Goal: Information Seeking & Learning: Learn about a topic

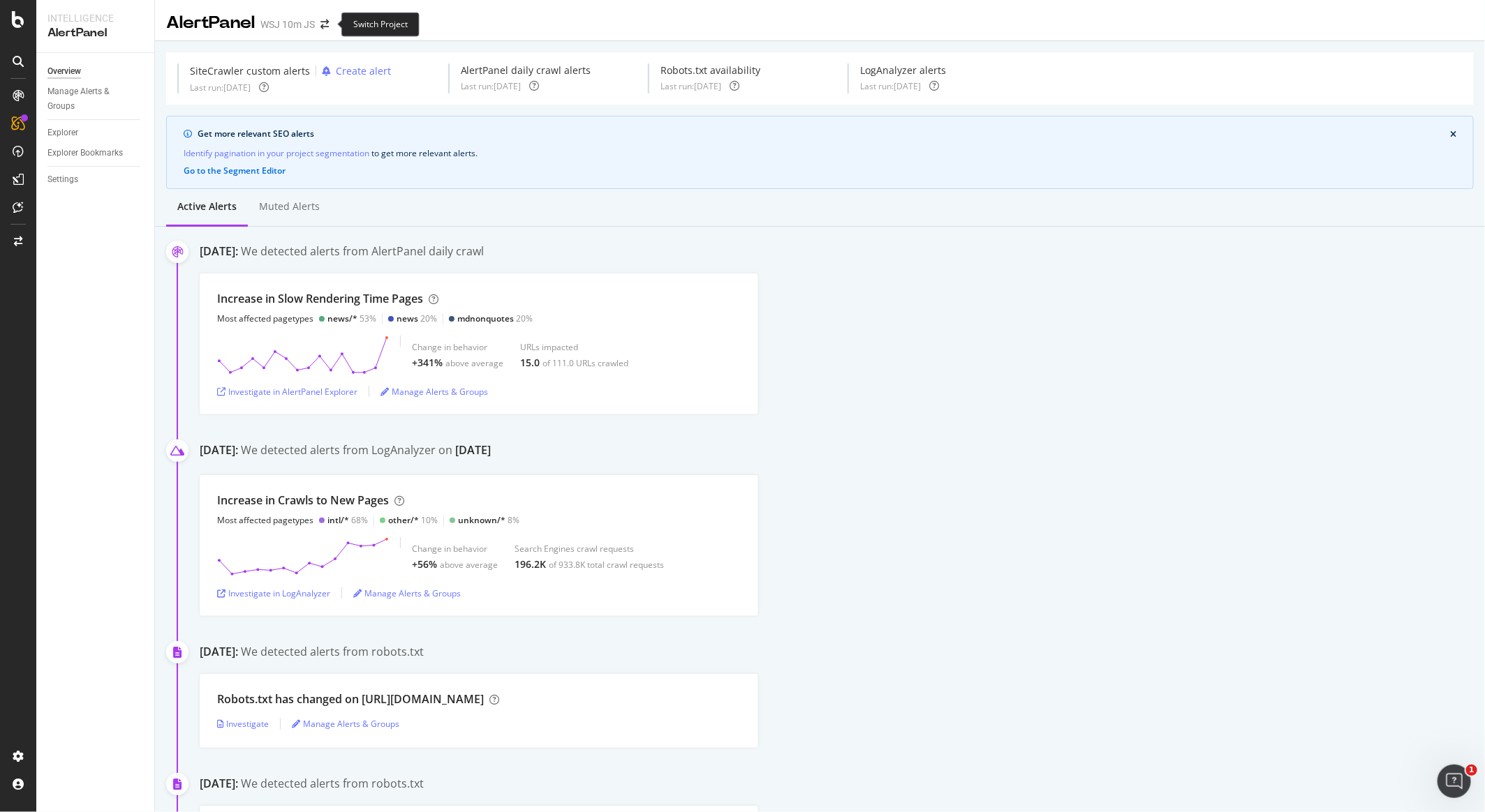
click at [339, 24] on div at bounding box center [341, 24] width 6 height 5
click at [330, 24] on span at bounding box center [324, 24] width 20 height 9
click at [321, 22] on icon "arrow-right-arrow-left" at bounding box center [324, 24] width 9 height 9
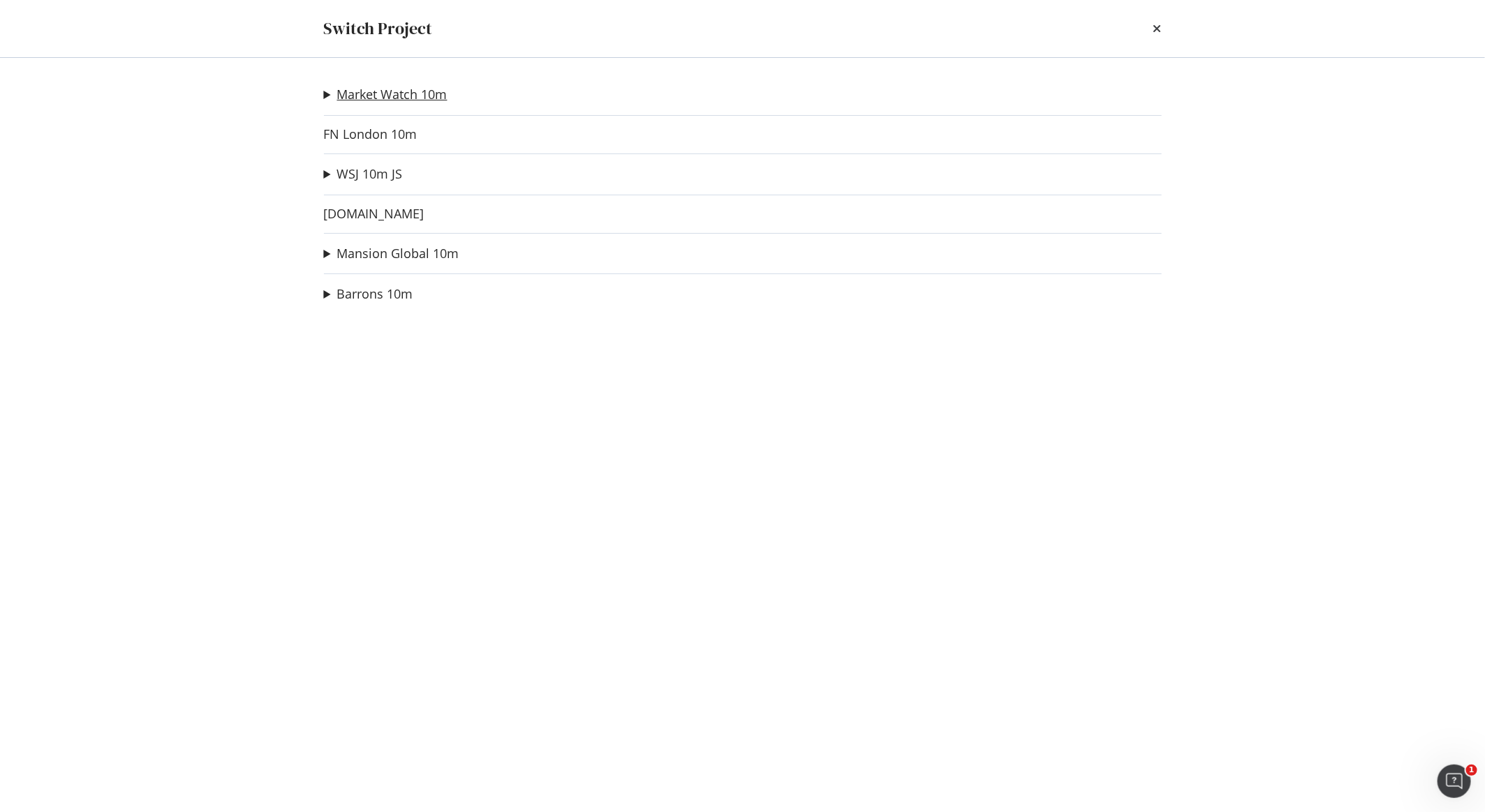
click at [400, 91] on link "Market Watch 10m" at bounding box center [392, 94] width 110 height 15
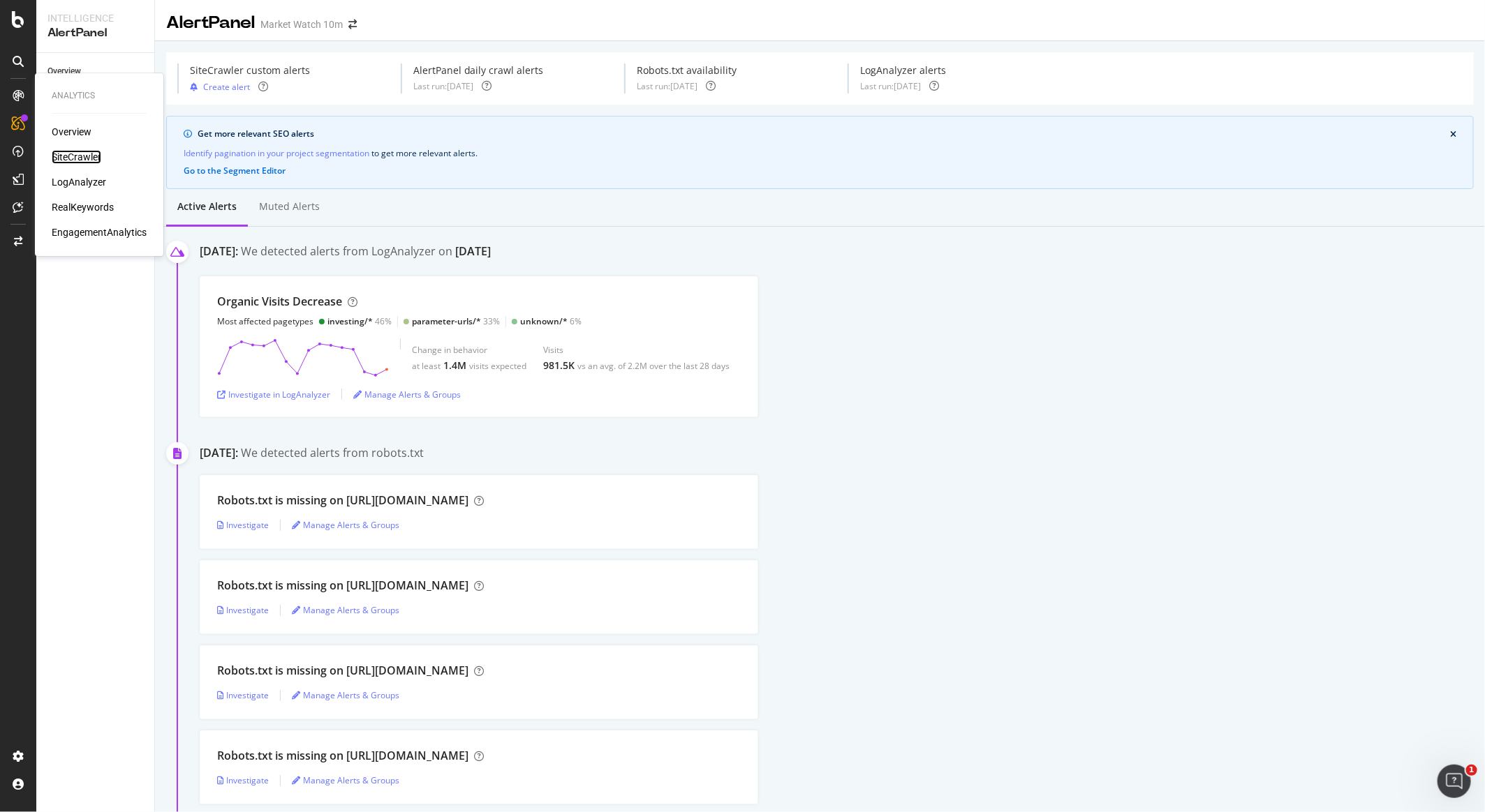
click at [63, 155] on div "SiteCrawler" at bounding box center [76, 157] width 50 height 14
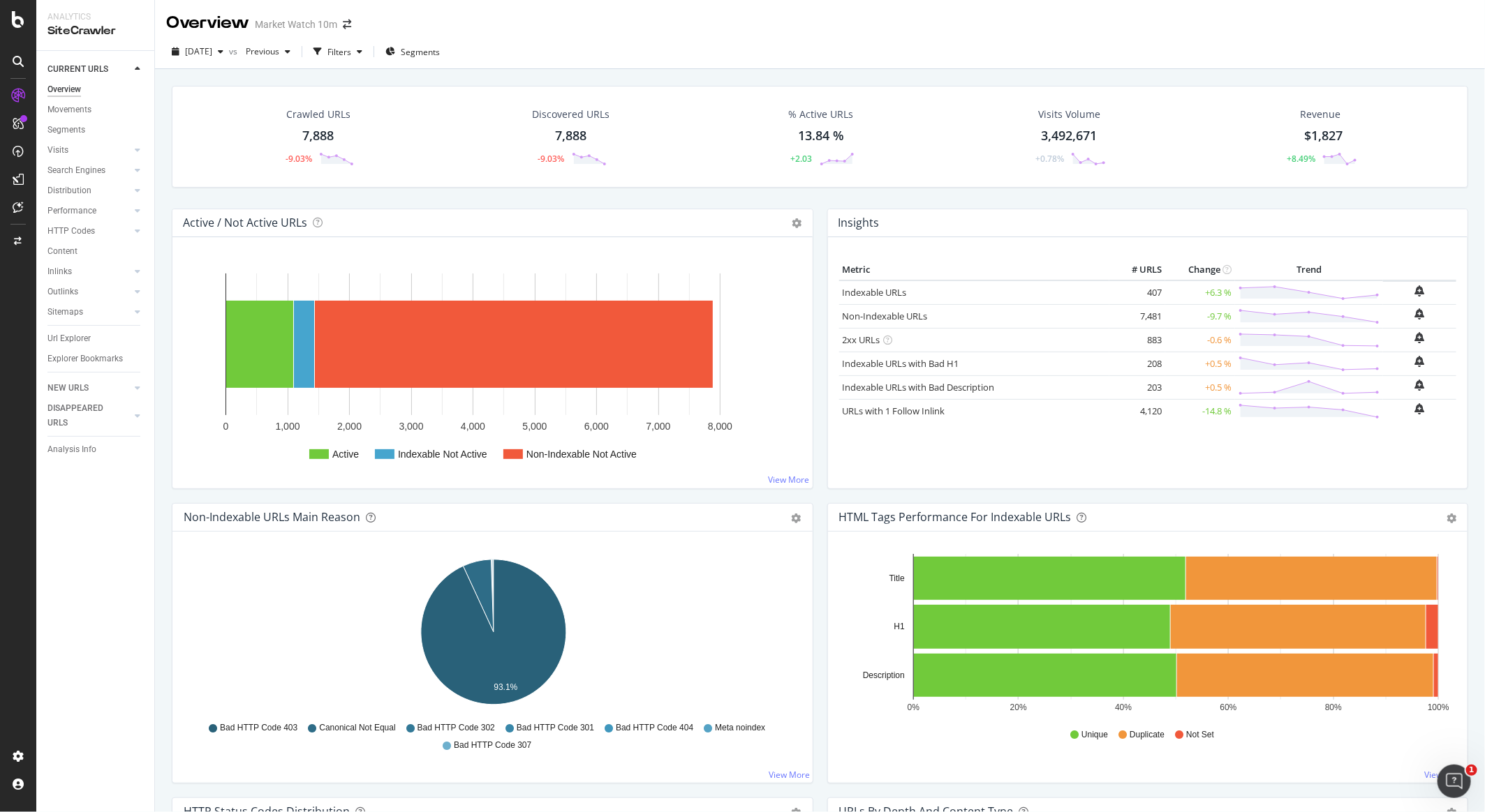
click at [324, 132] on div "7,888" at bounding box center [318, 136] width 31 height 18
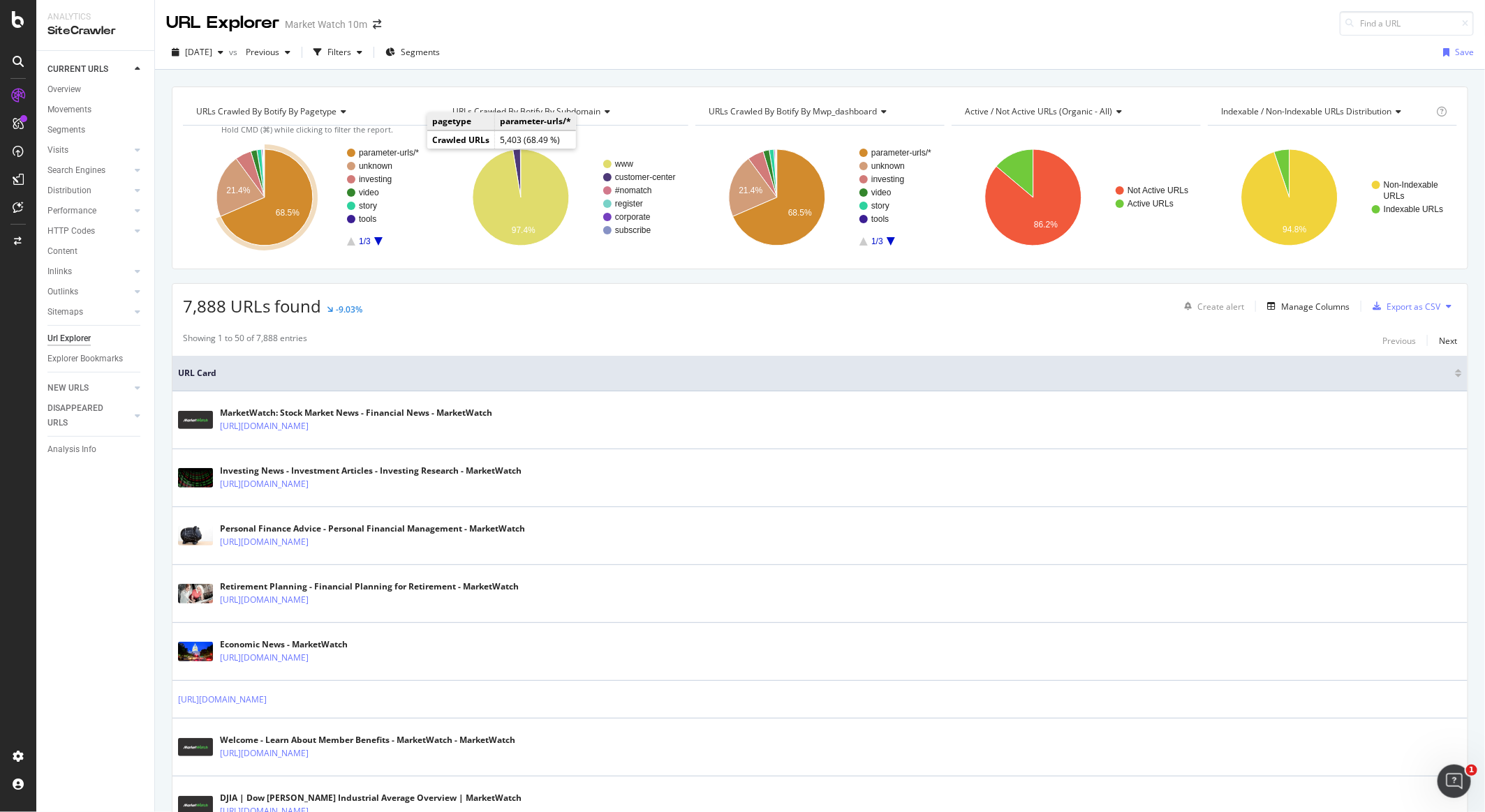
click at [411, 148] on text "parameter-urls/*" at bounding box center [389, 152] width 60 height 9
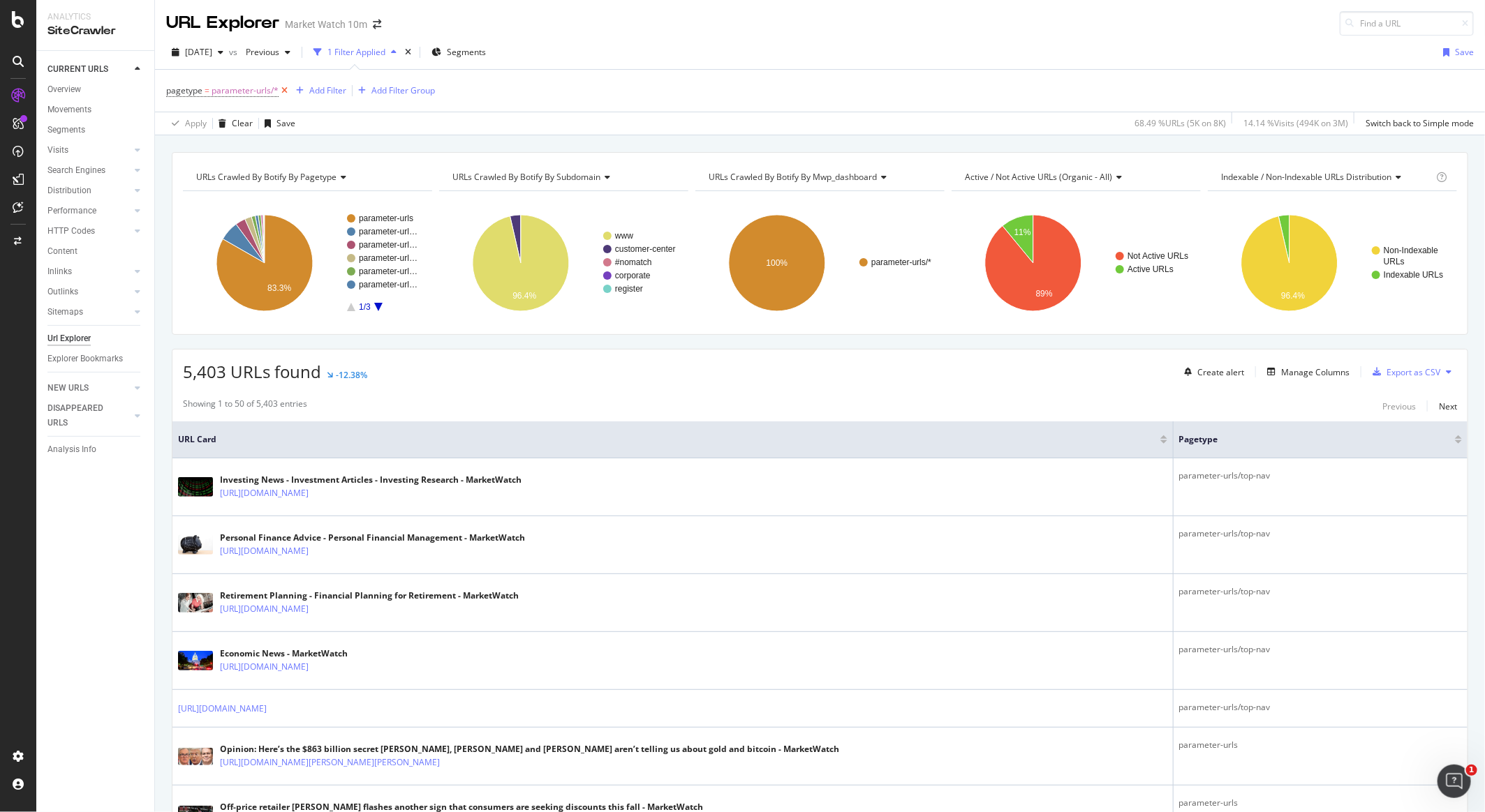
click at [279, 91] on icon at bounding box center [284, 91] width 12 height 14
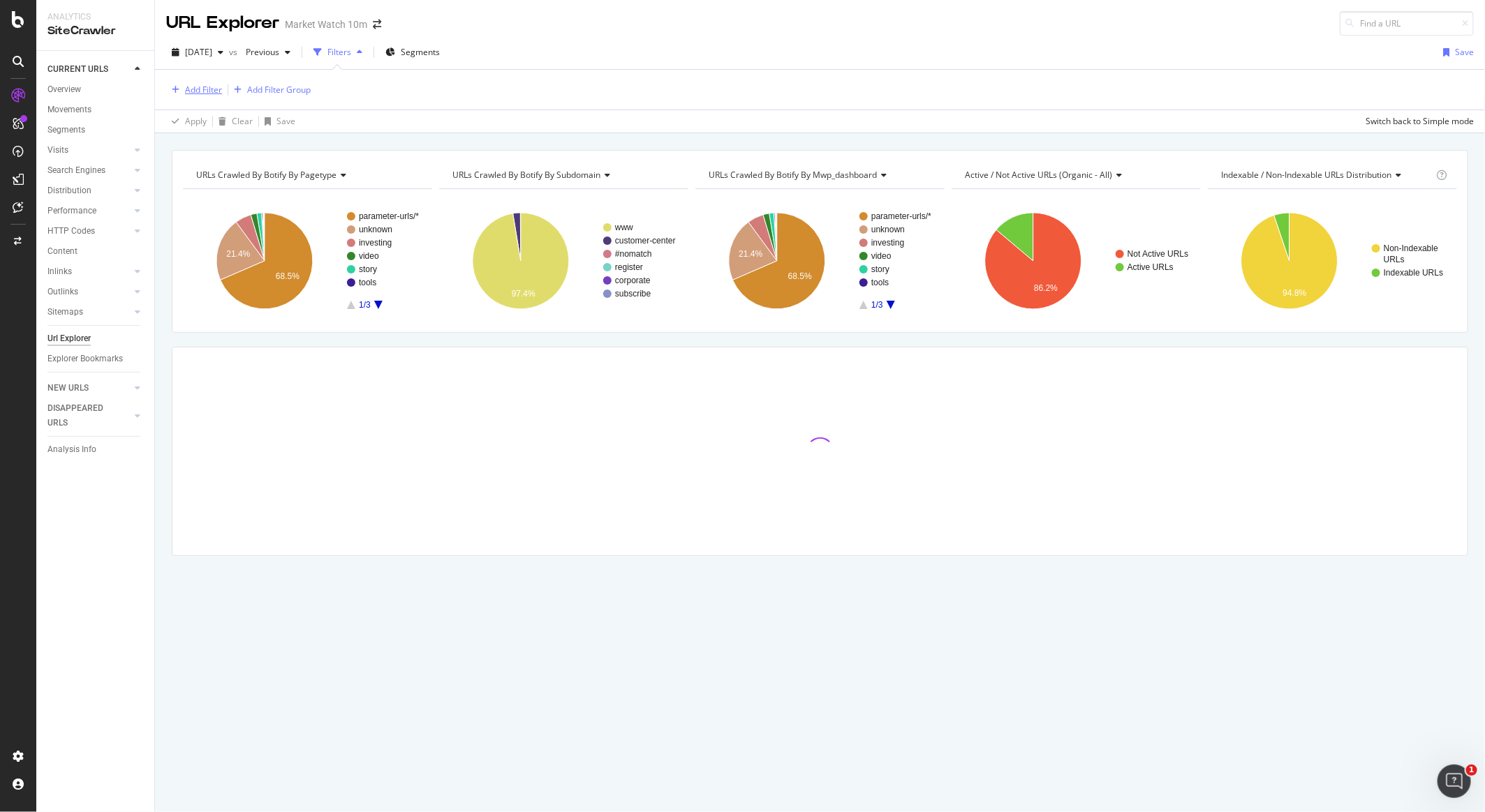
click at [211, 97] on button "Add Filter" at bounding box center [194, 90] width 56 height 16
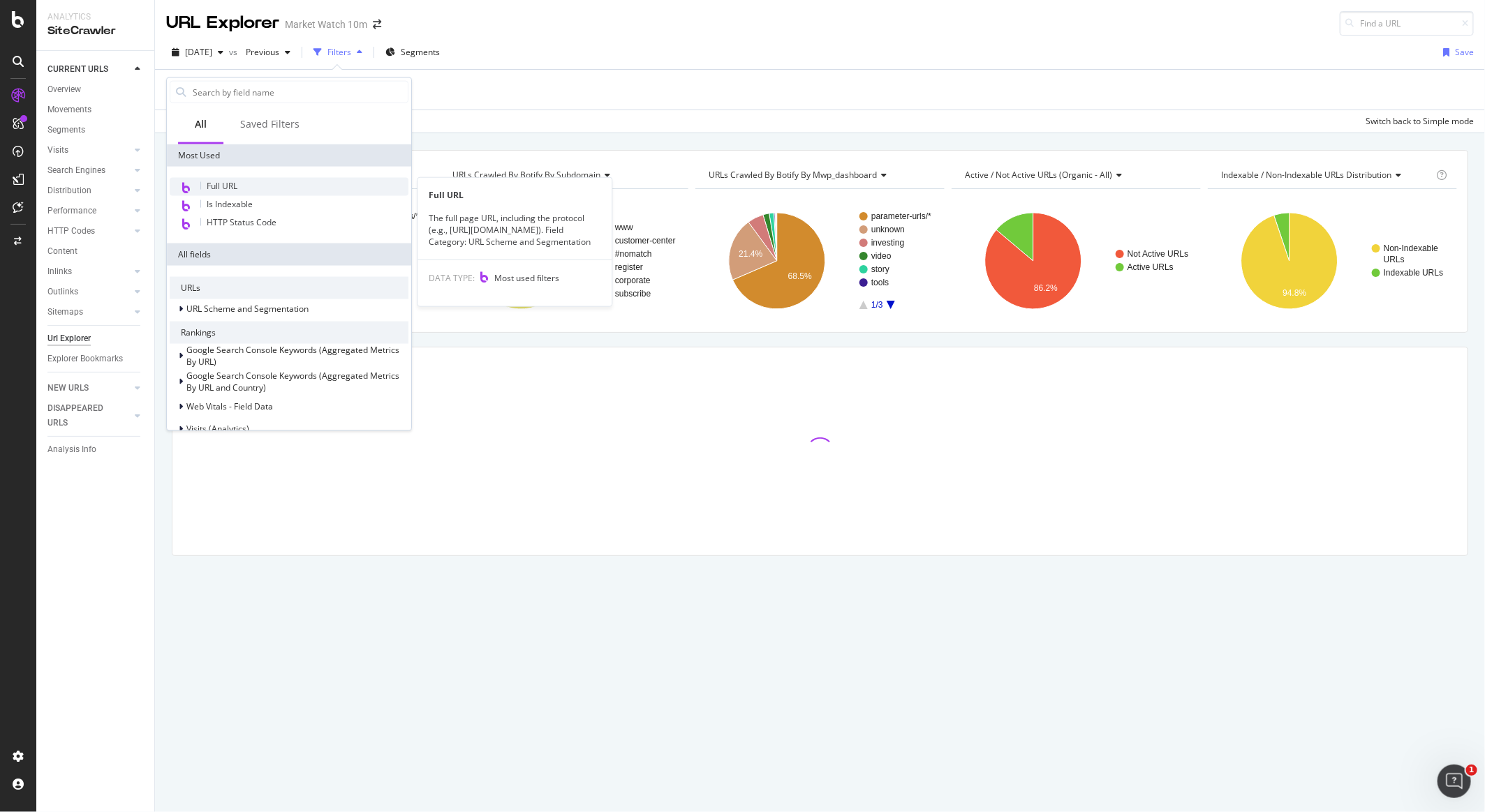
click at [220, 184] on span "Full URL" at bounding box center [222, 185] width 31 height 12
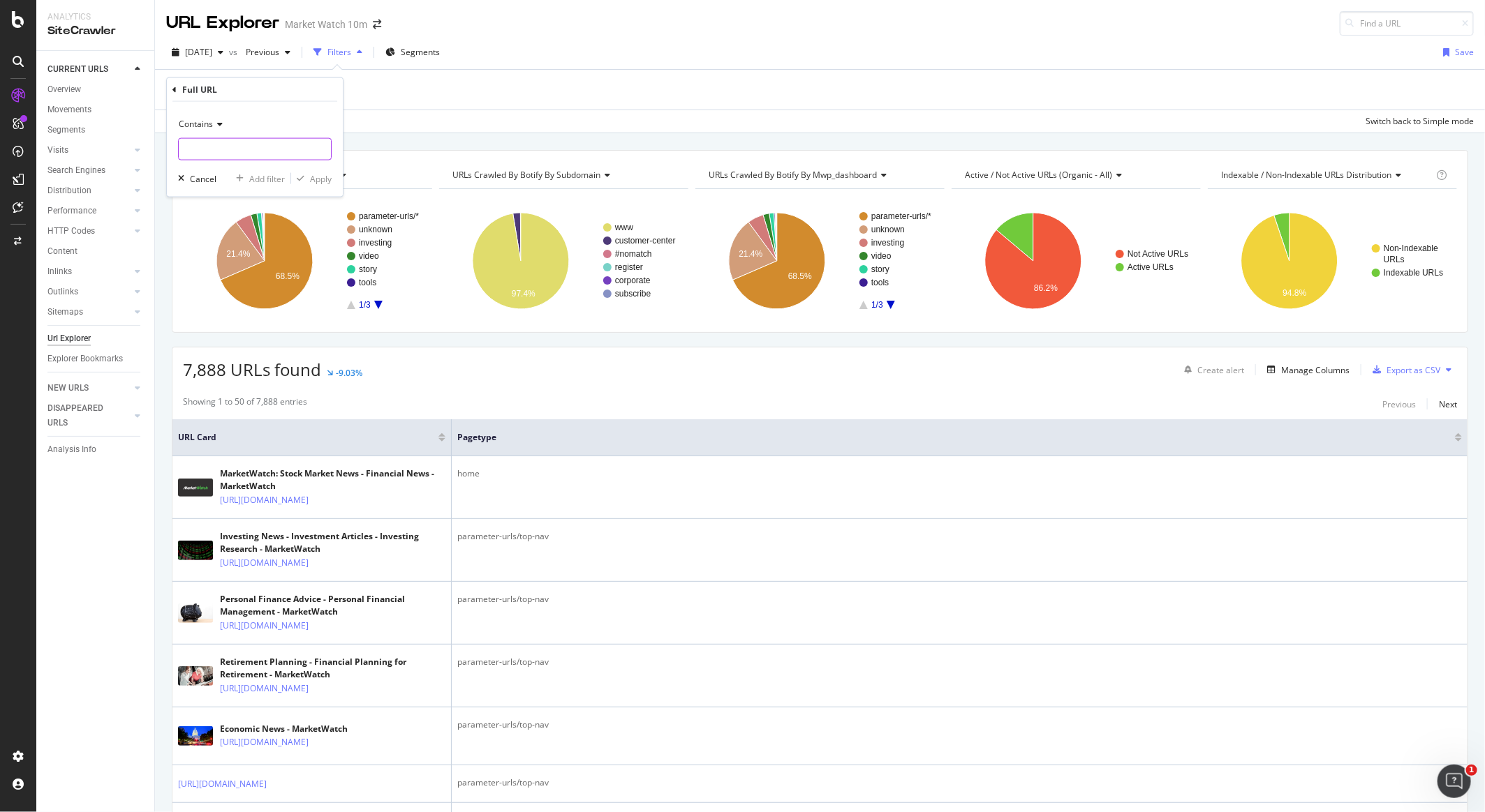
click at [218, 150] on input "text" at bounding box center [255, 149] width 152 height 22
type input "r"
type input "article"
click at [311, 121] on div "Contains" at bounding box center [255, 124] width 154 height 22
click at [329, 107] on div "Contains Equal to Not equal to Starts with Doesn't start with Ends with Doesn't…" at bounding box center [255, 149] width 176 height 95
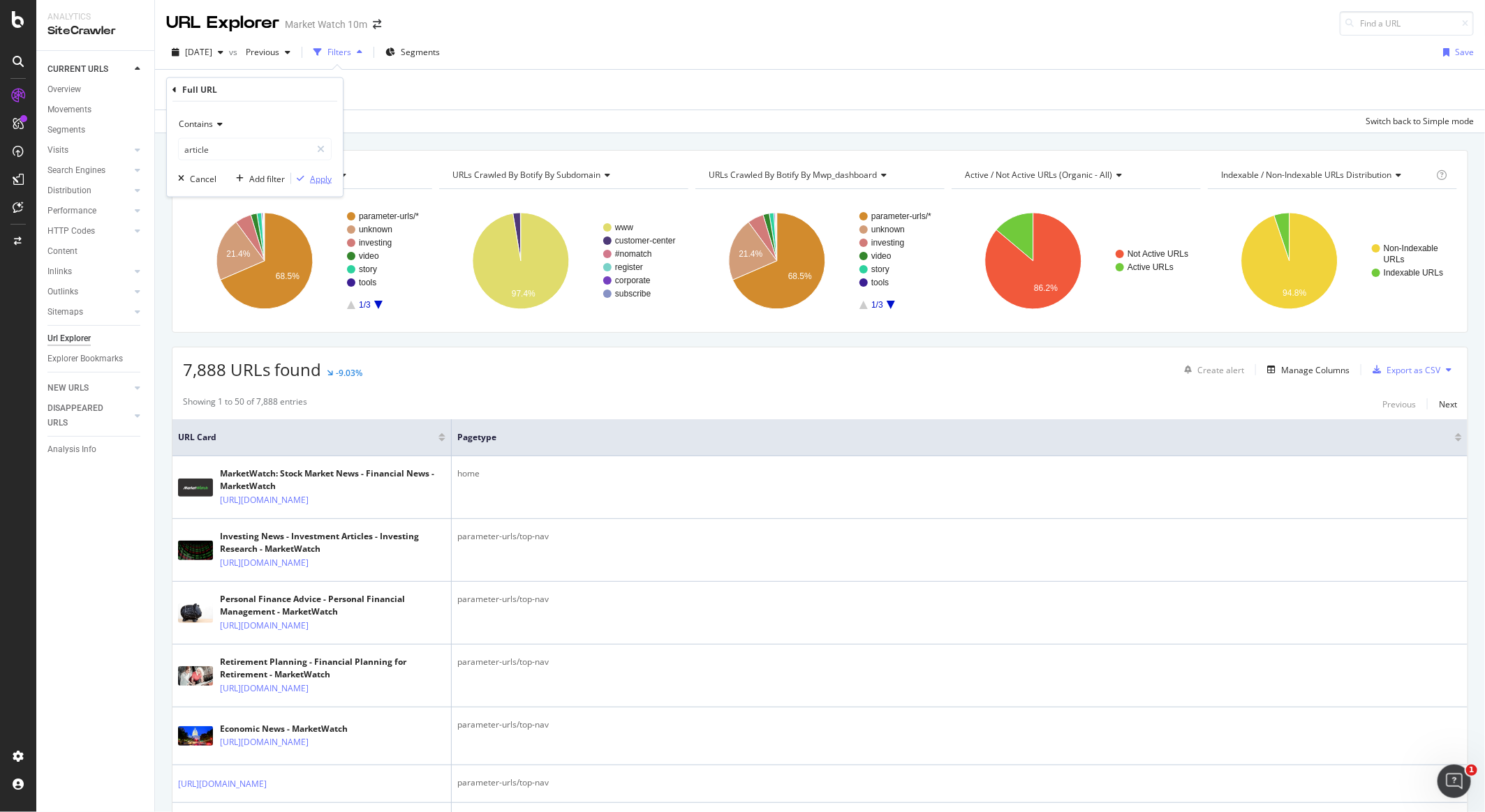
click at [323, 177] on div "Apply" at bounding box center [321, 178] width 22 height 12
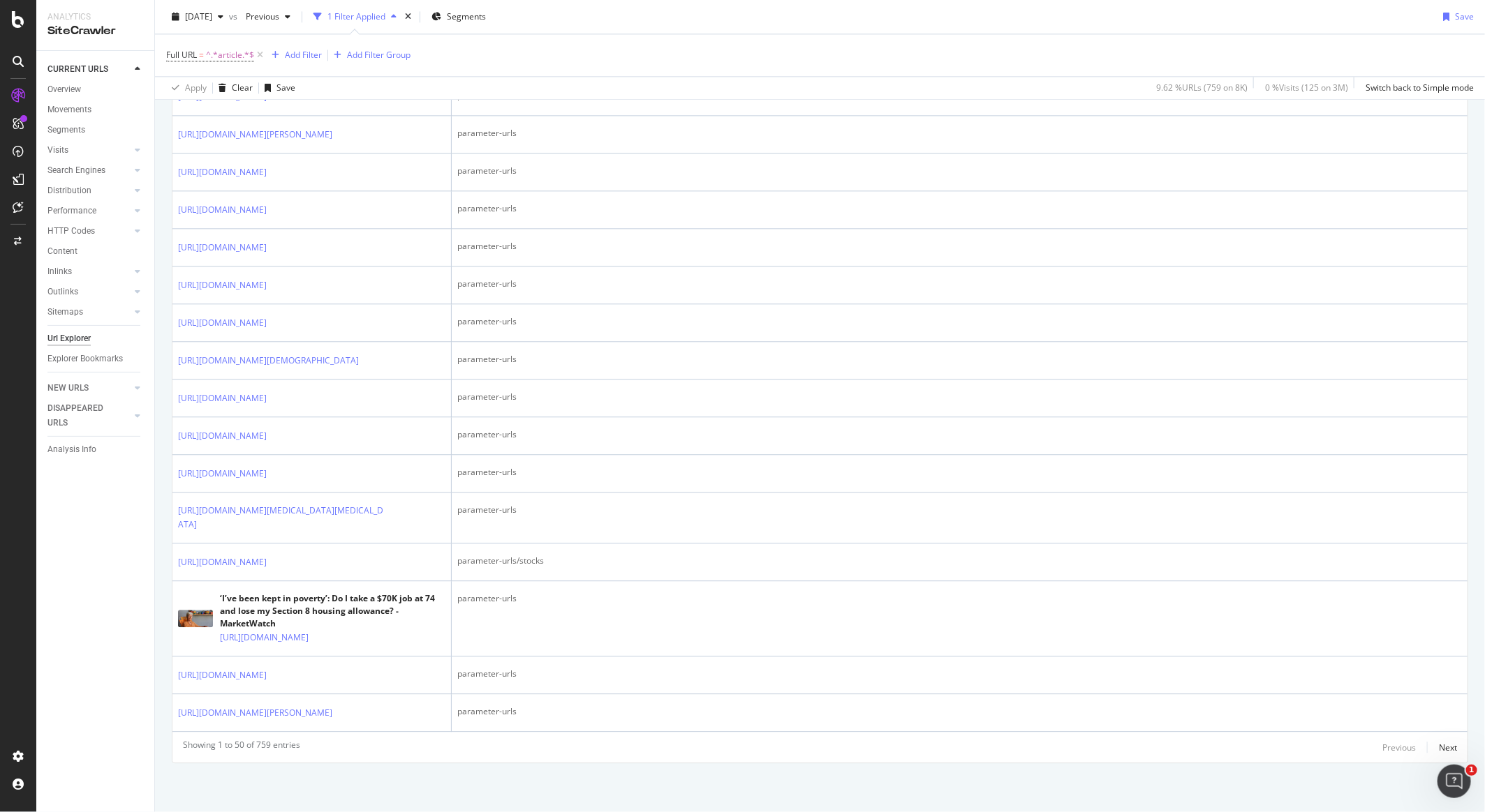
scroll to position [2913, 0]
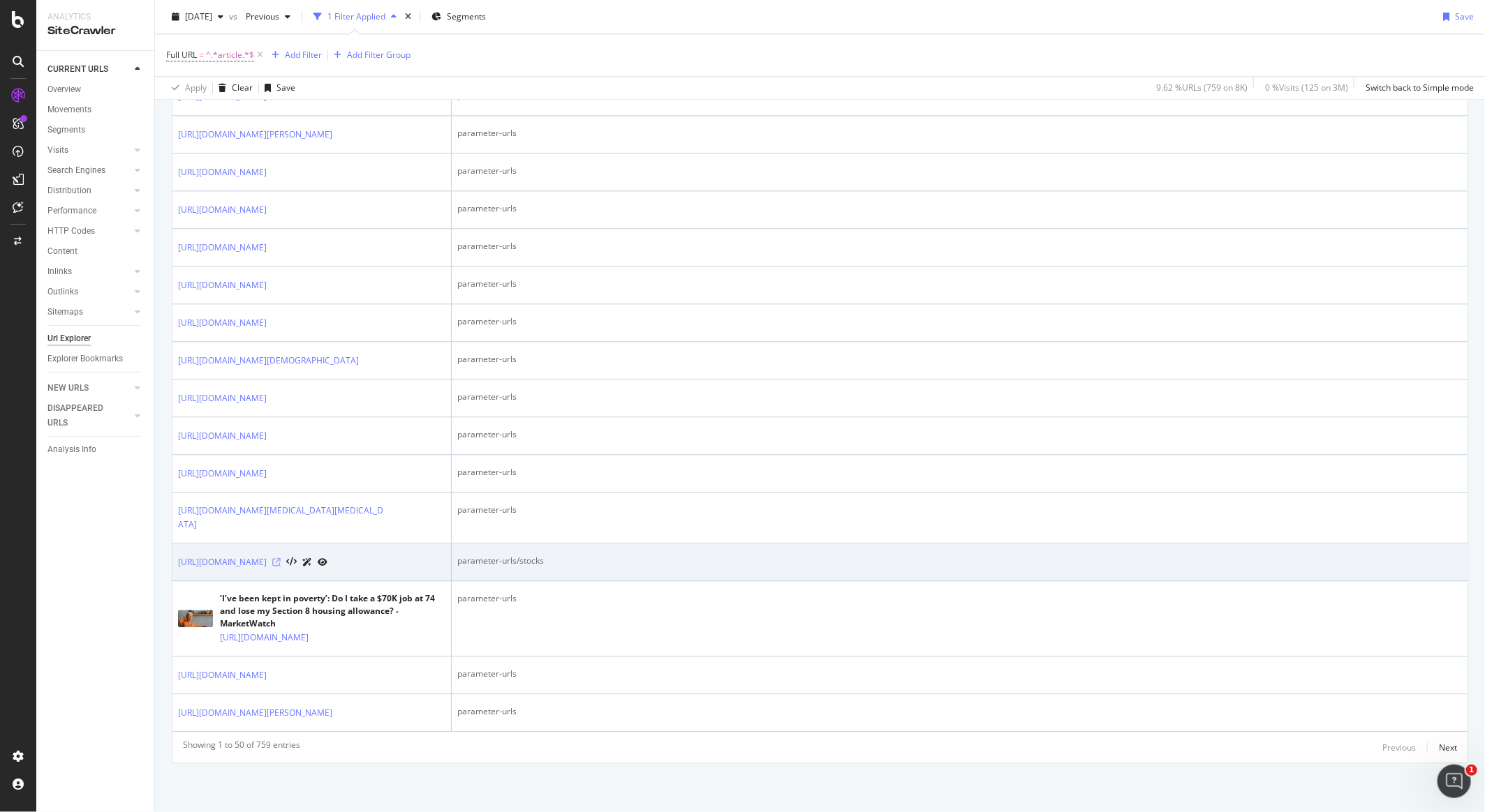
click at [280, 558] on icon at bounding box center [277, 562] width 9 height 9
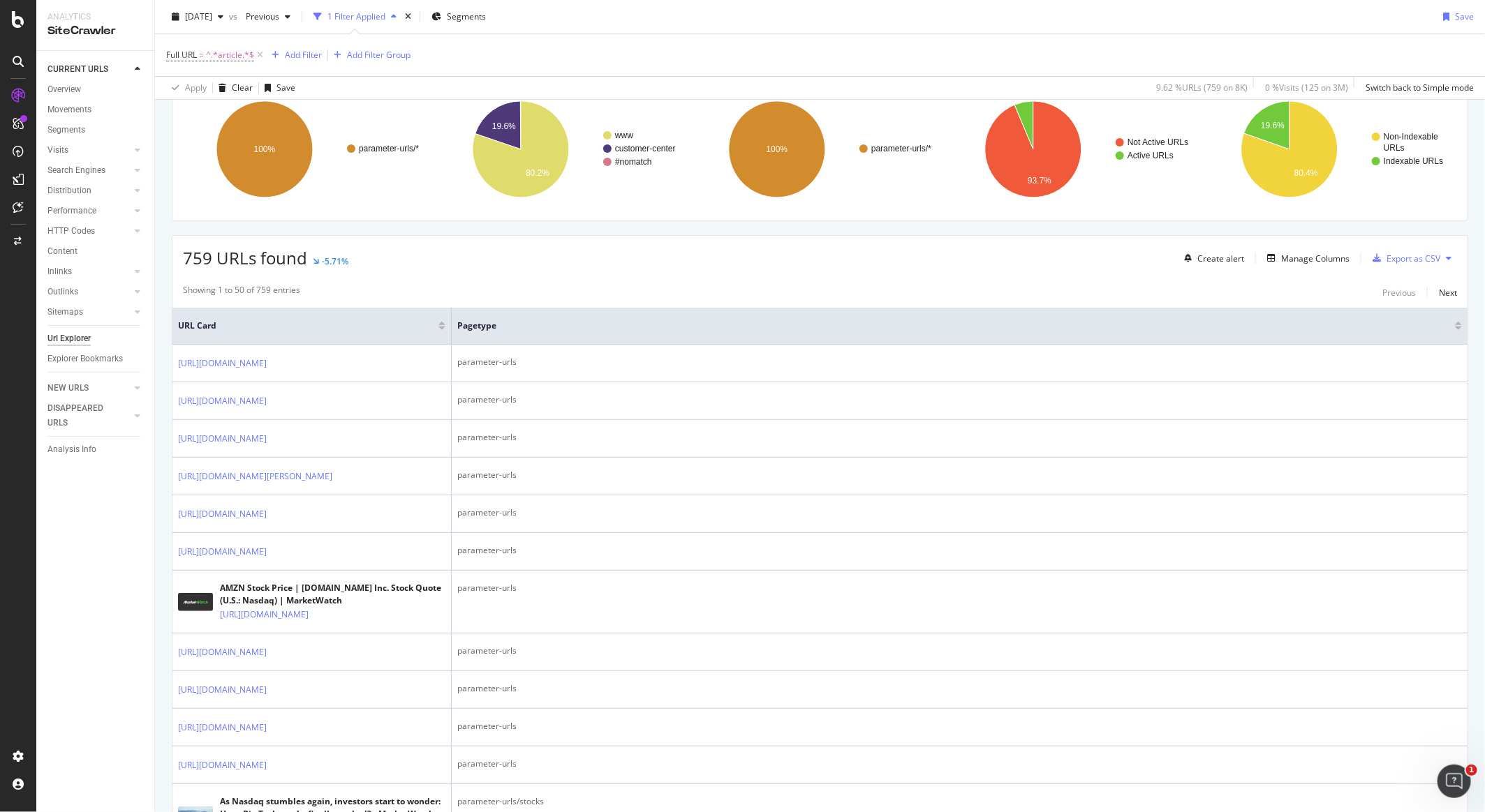
scroll to position [53, 0]
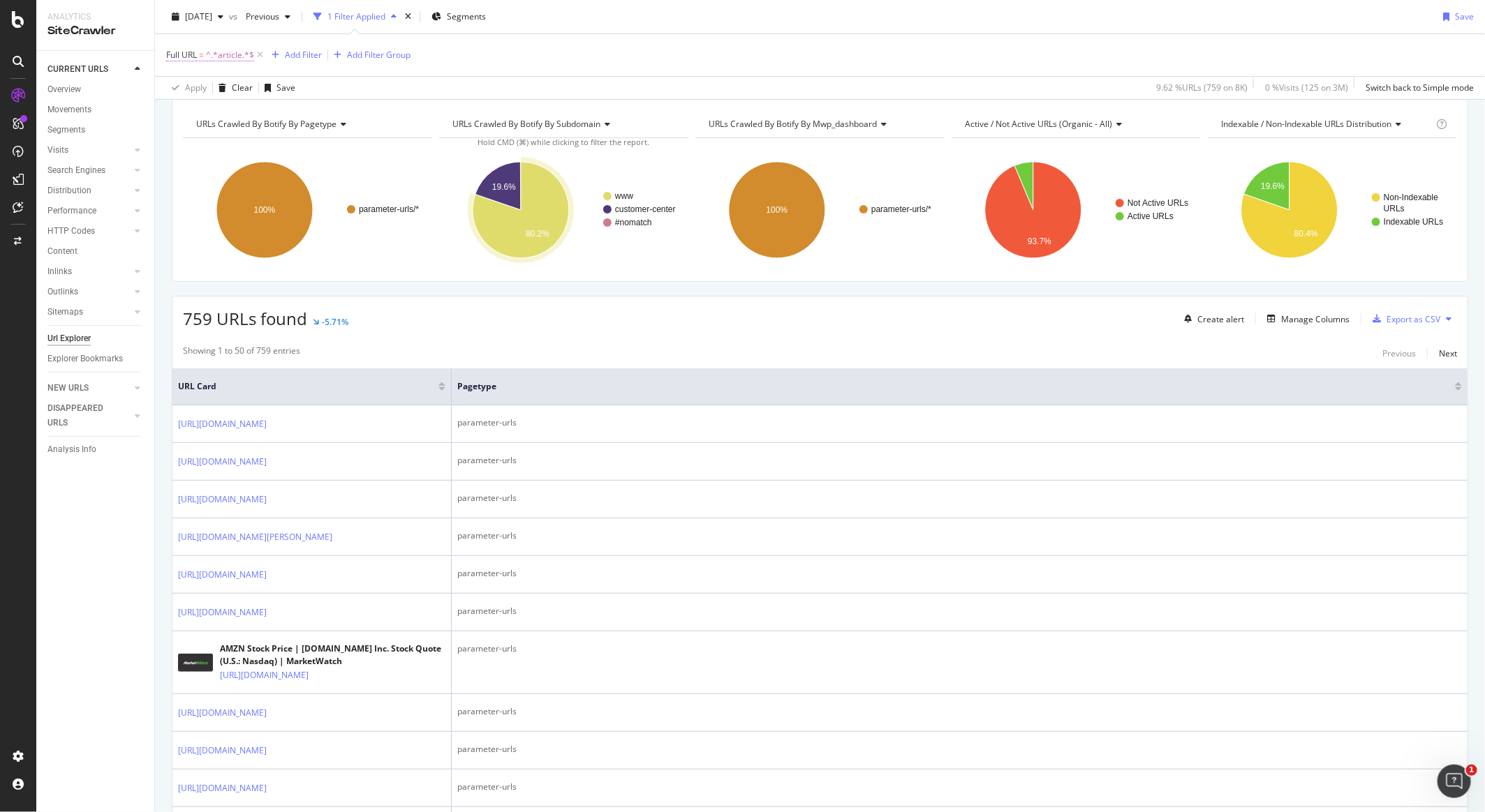
click at [217, 63] on span "^.*article.*$" at bounding box center [229, 55] width 48 height 20
click at [218, 54] on div "Full URL" at bounding box center [255, 53] width 165 height 24
click at [204, 109] on input "article" at bounding box center [245, 112] width 132 height 22
type input "story"
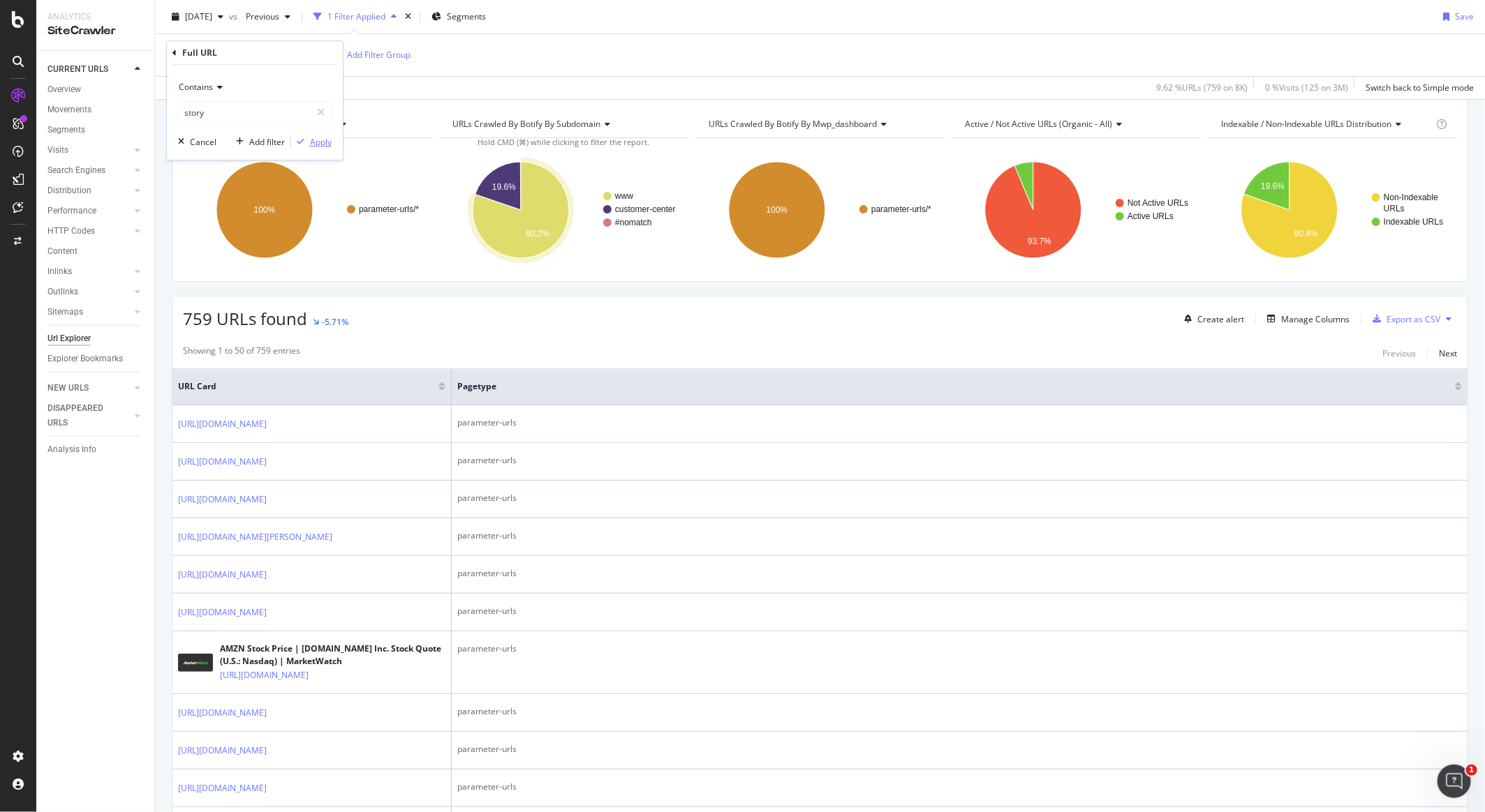
click at [310, 140] on div "Apply" at bounding box center [321, 141] width 22 height 12
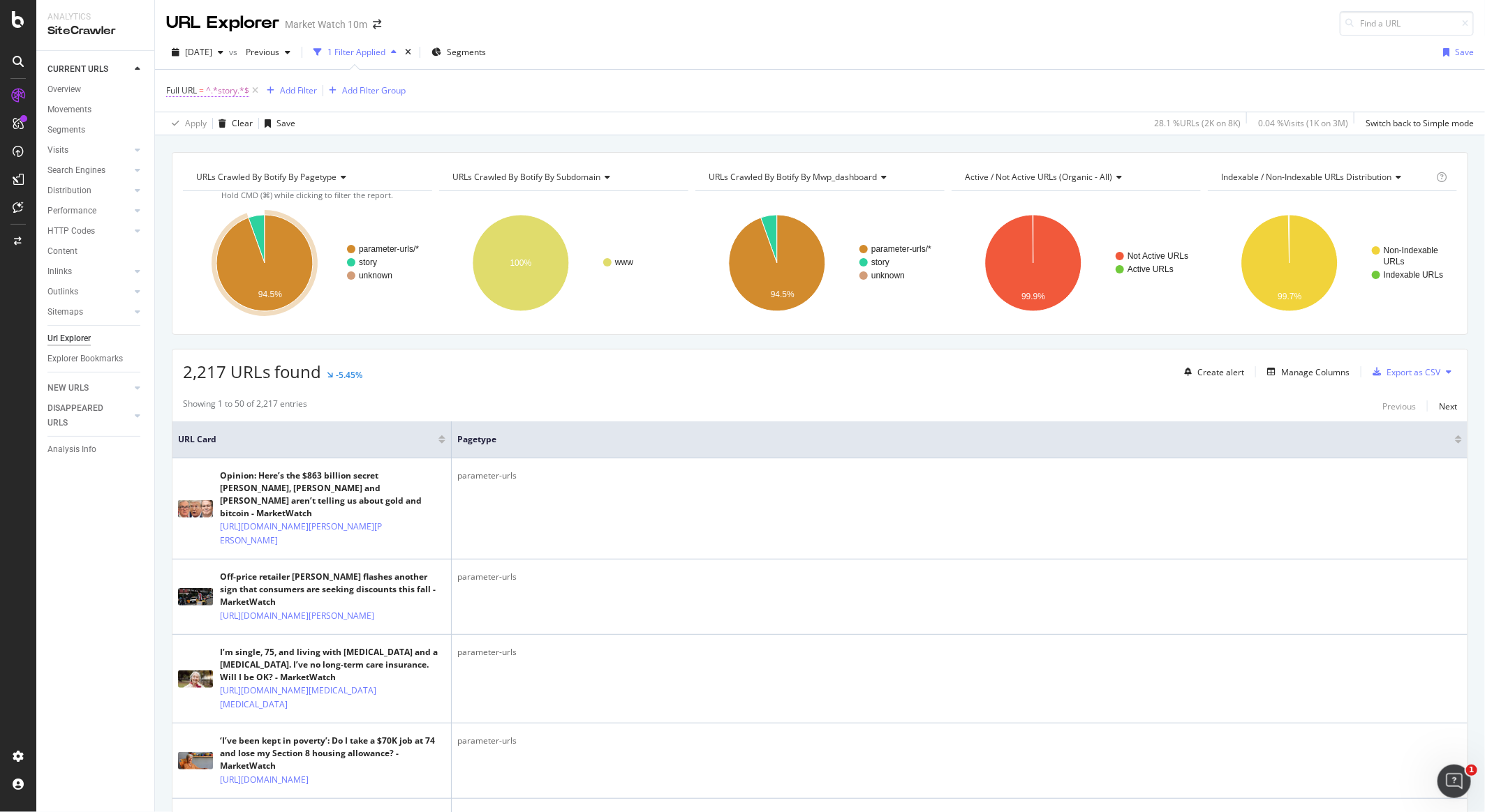
click at [211, 88] on span "^.*story.*$" at bounding box center [227, 90] width 43 height 20
click at [222, 152] on input "story" at bounding box center [245, 147] width 132 height 22
type input "market-data"
click at [322, 180] on div "Apply" at bounding box center [321, 177] width 22 height 12
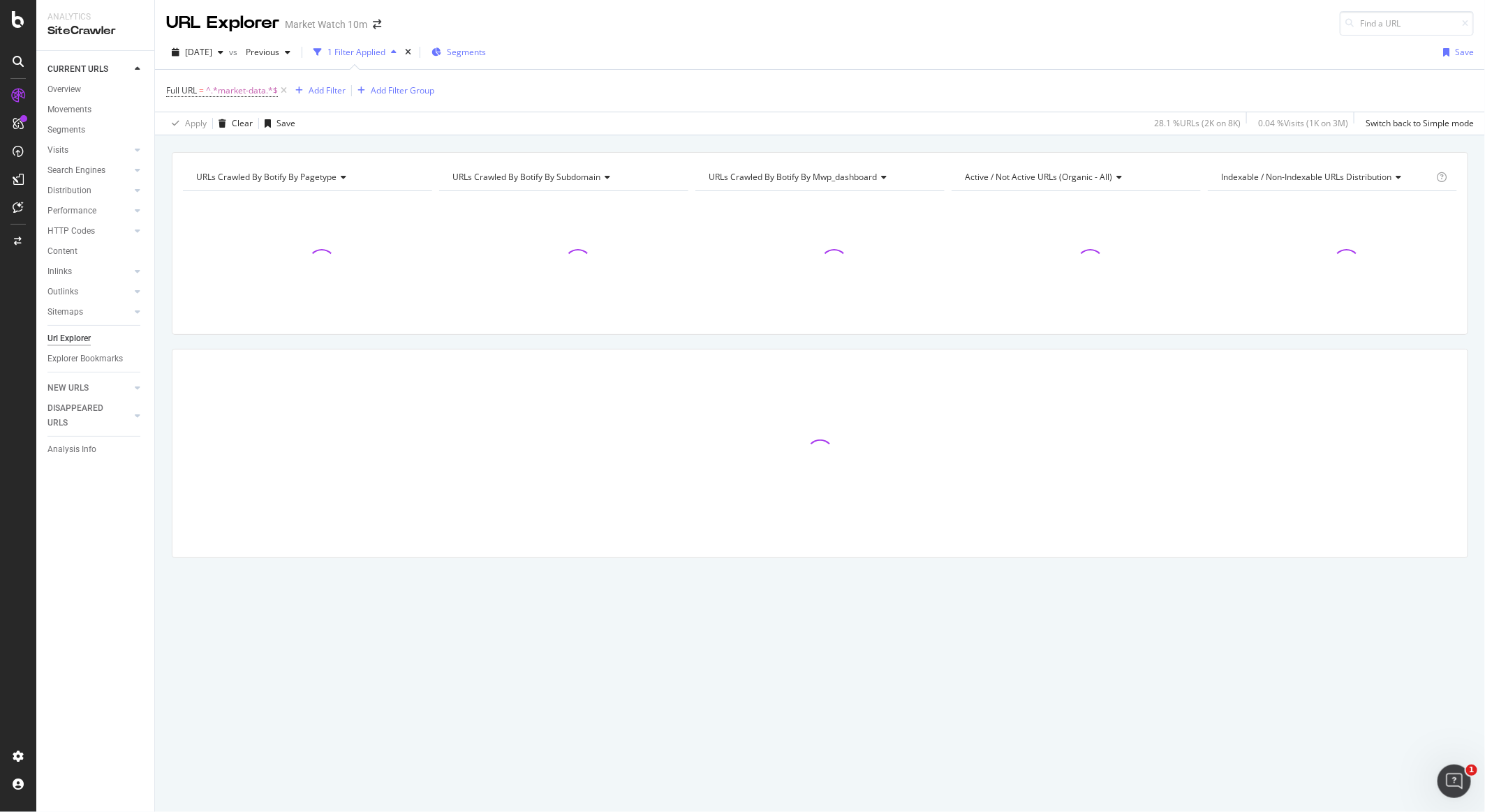
click at [486, 53] on span "Segments" at bounding box center [467, 52] width 39 height 12
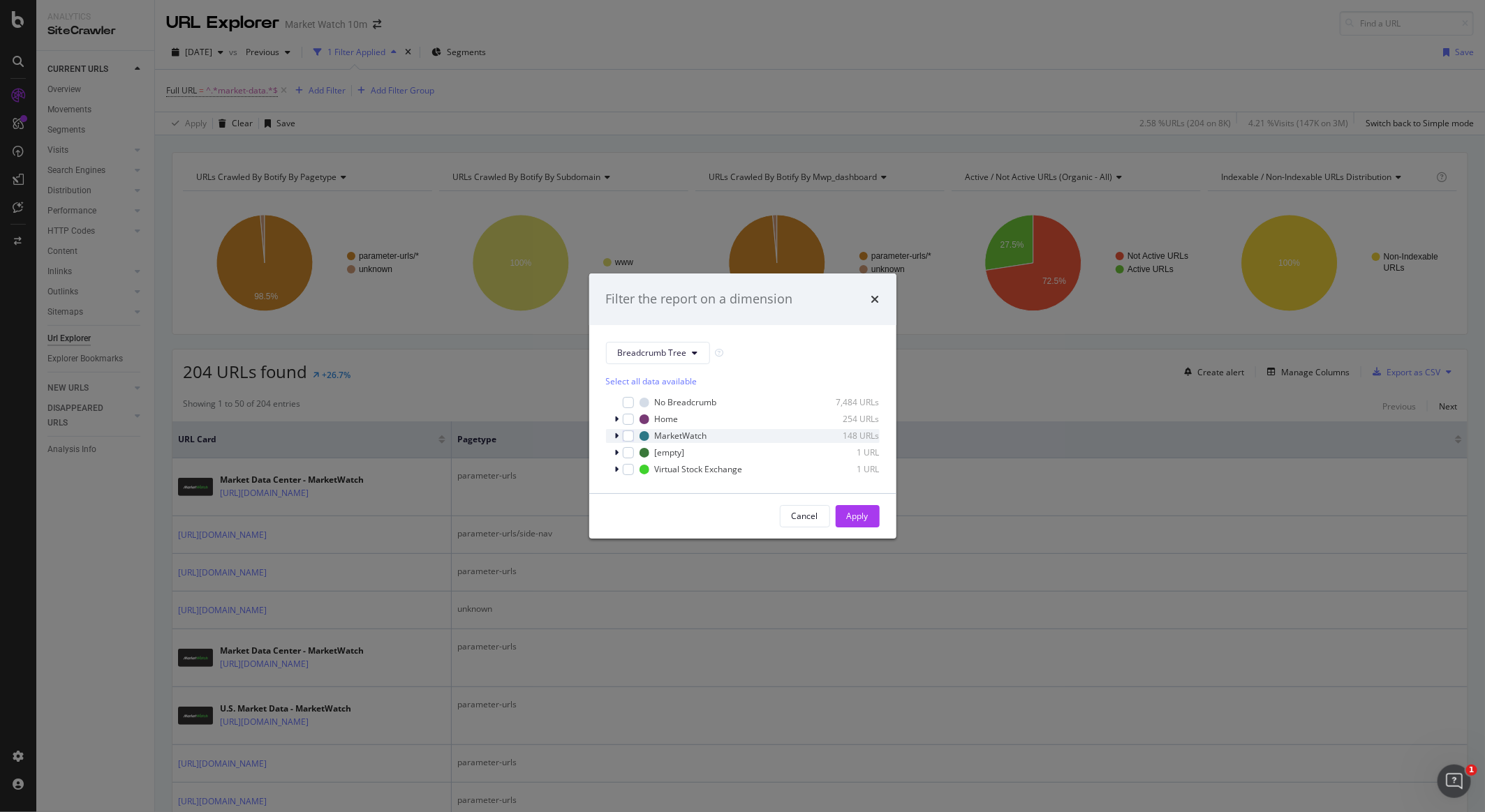
click at [612, 437] on div "MarketWatch 148 URLs" at bounding box center [742, 437] width 273 height 14
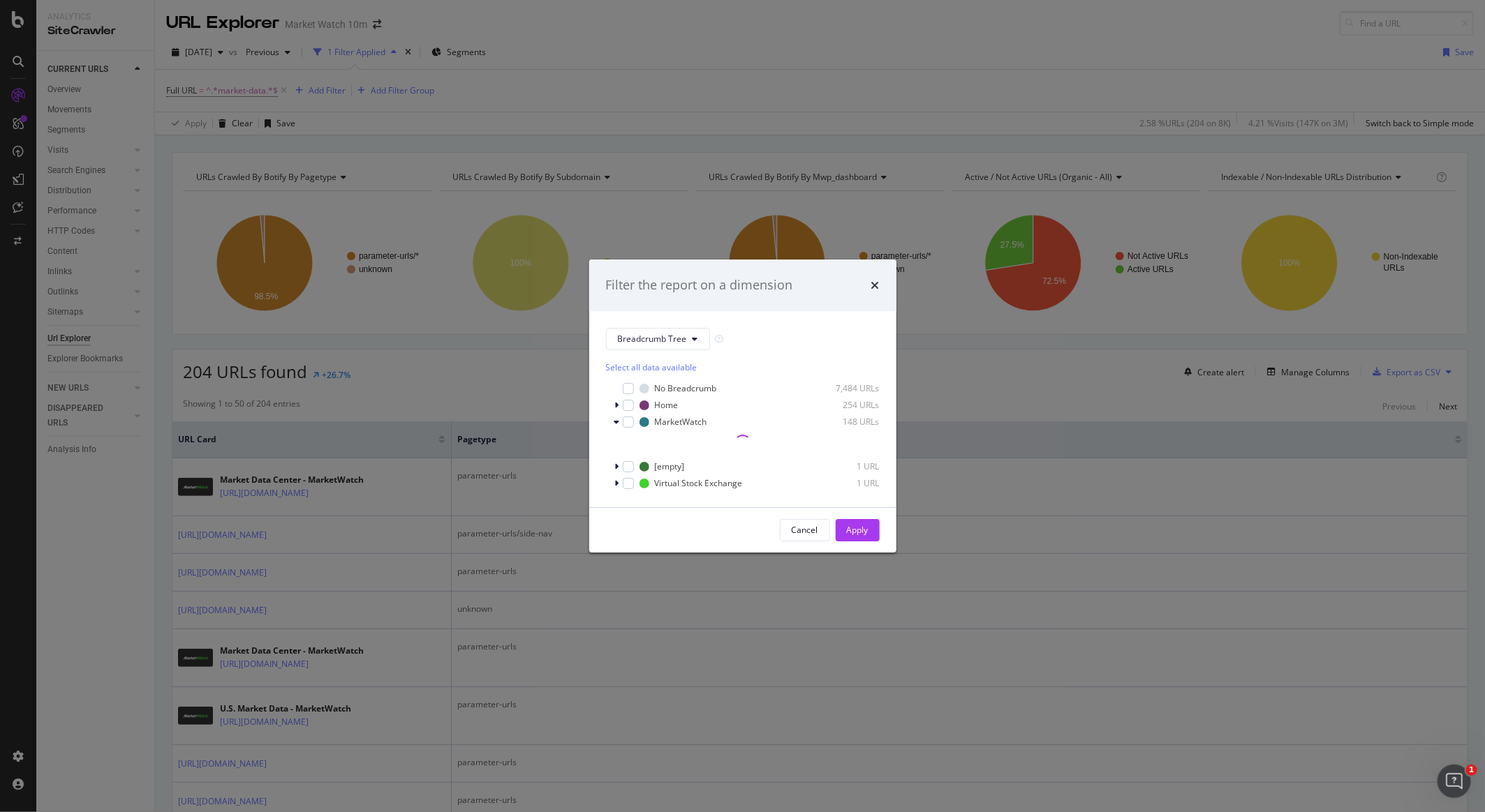
click at [556, 421] on div "Filter the report on a dimension Breadcrumb Tree Select all data available No B…" at bounding box center [742, 406] width 1485 height 812
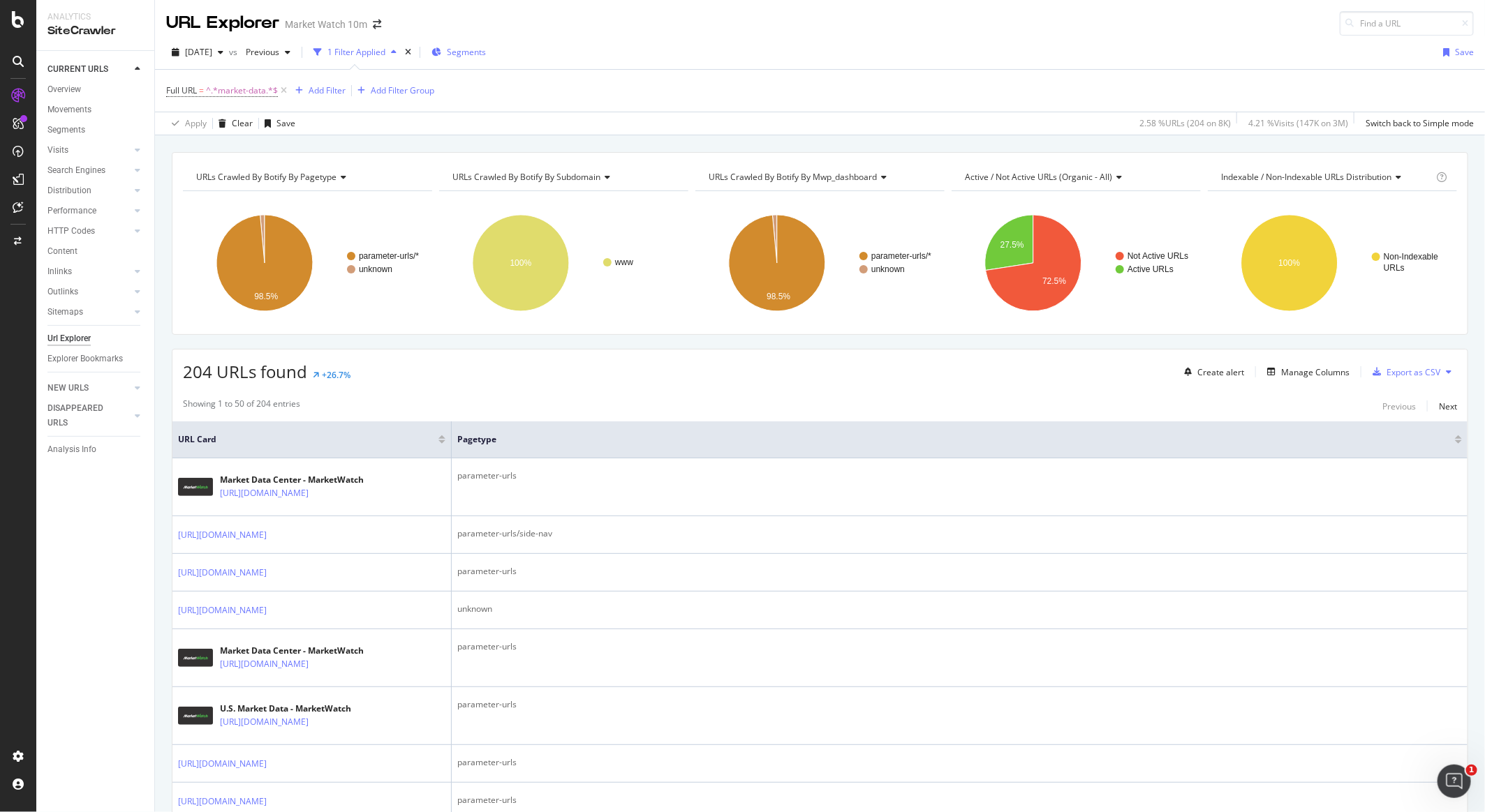
click at [478, 57] on div "Segments" at bounding box center [458, 52] width 54 height 12
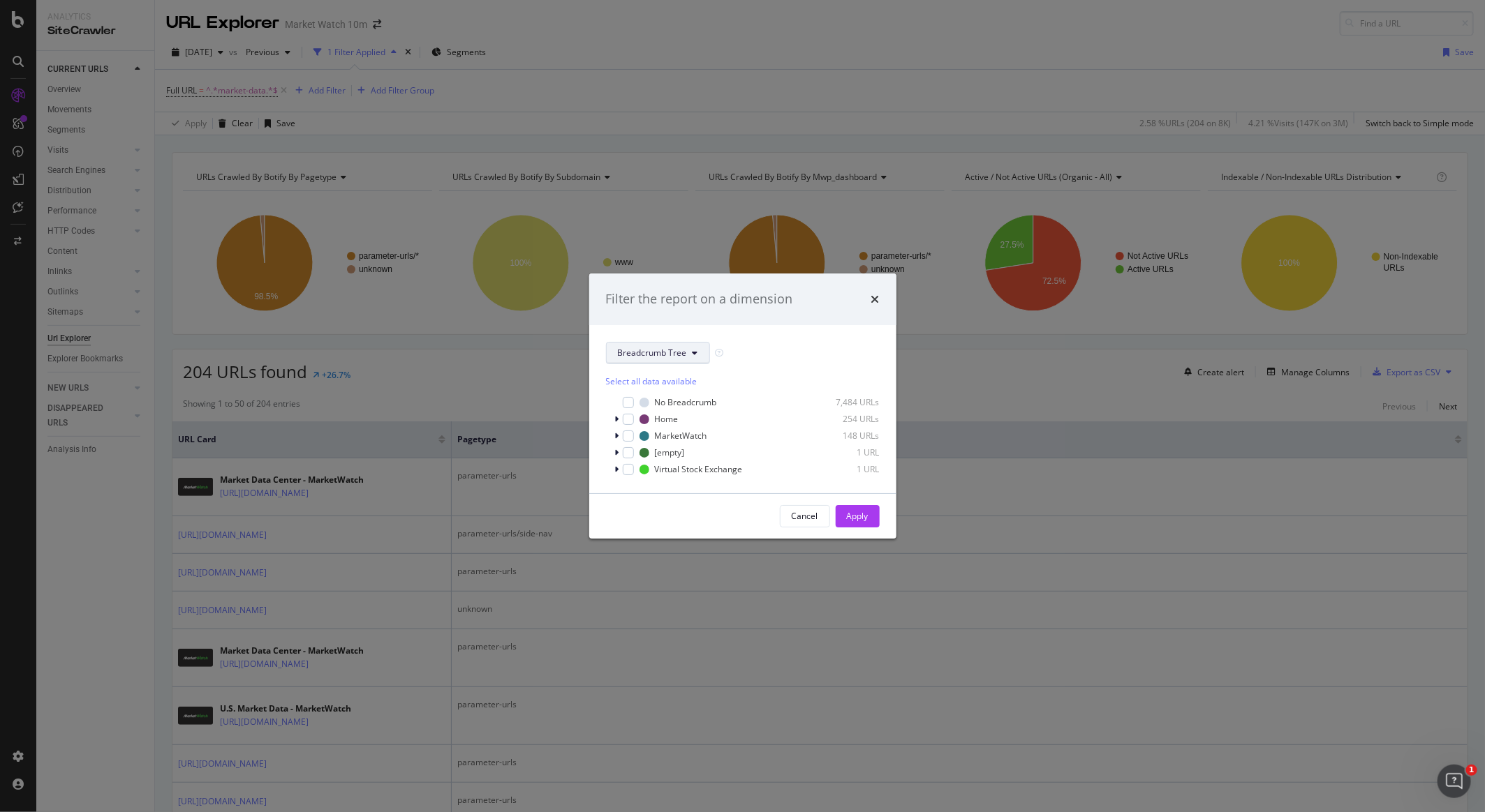
click at [688, 342] on button "Breadcrumb Tree" at bounding box center [658, 353] width 104 height 22
click at [644, 408] on span "pagetype" at bounding box center [663, 403] width 90 height 13
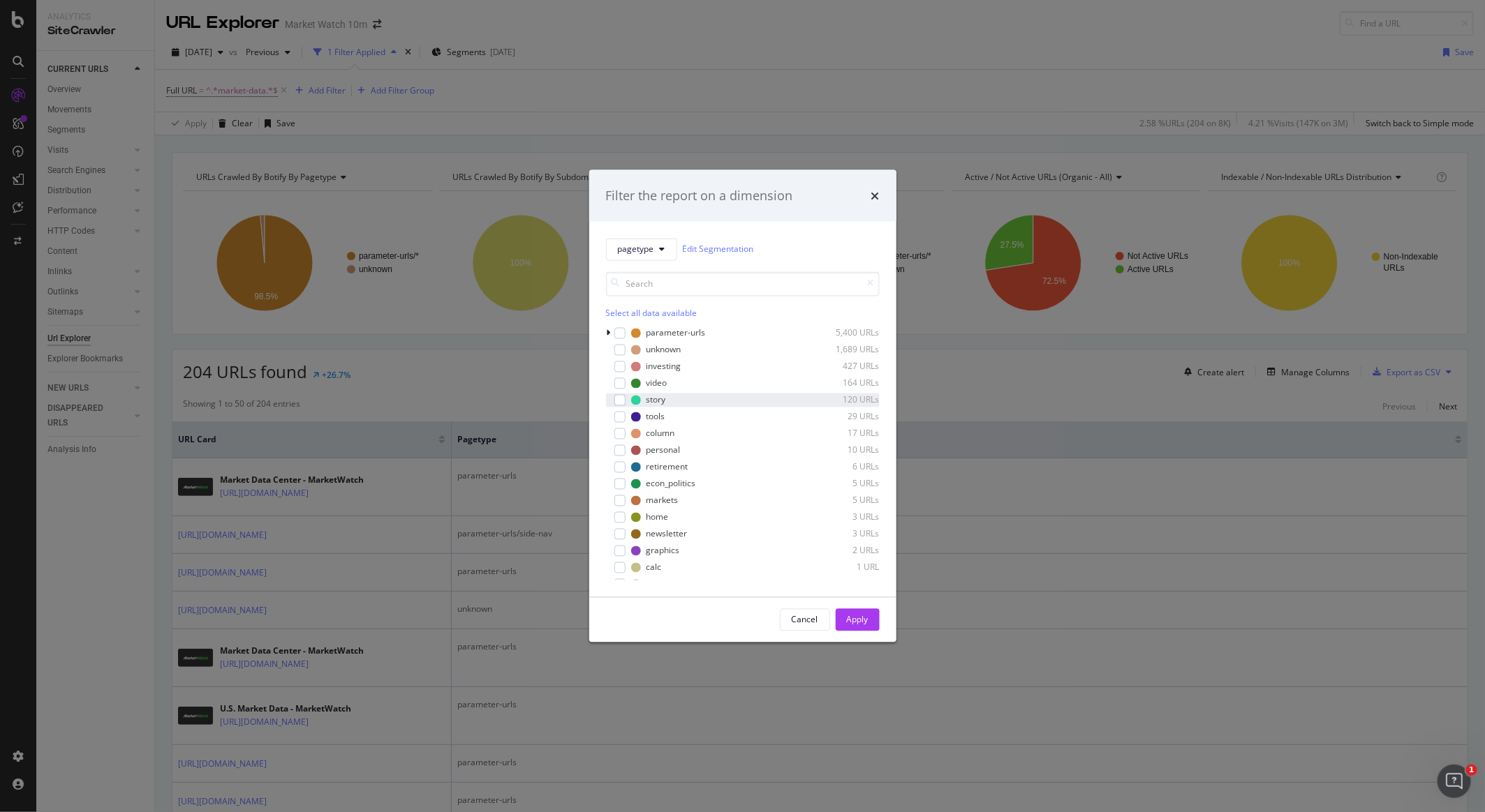
scroll to position [28, 0]
click at [484, 474] on div "Filter the report on a dimension pagetype Edit Segmentation Select all data ava…" at bounding box center [742, 406] width 1485 height 812
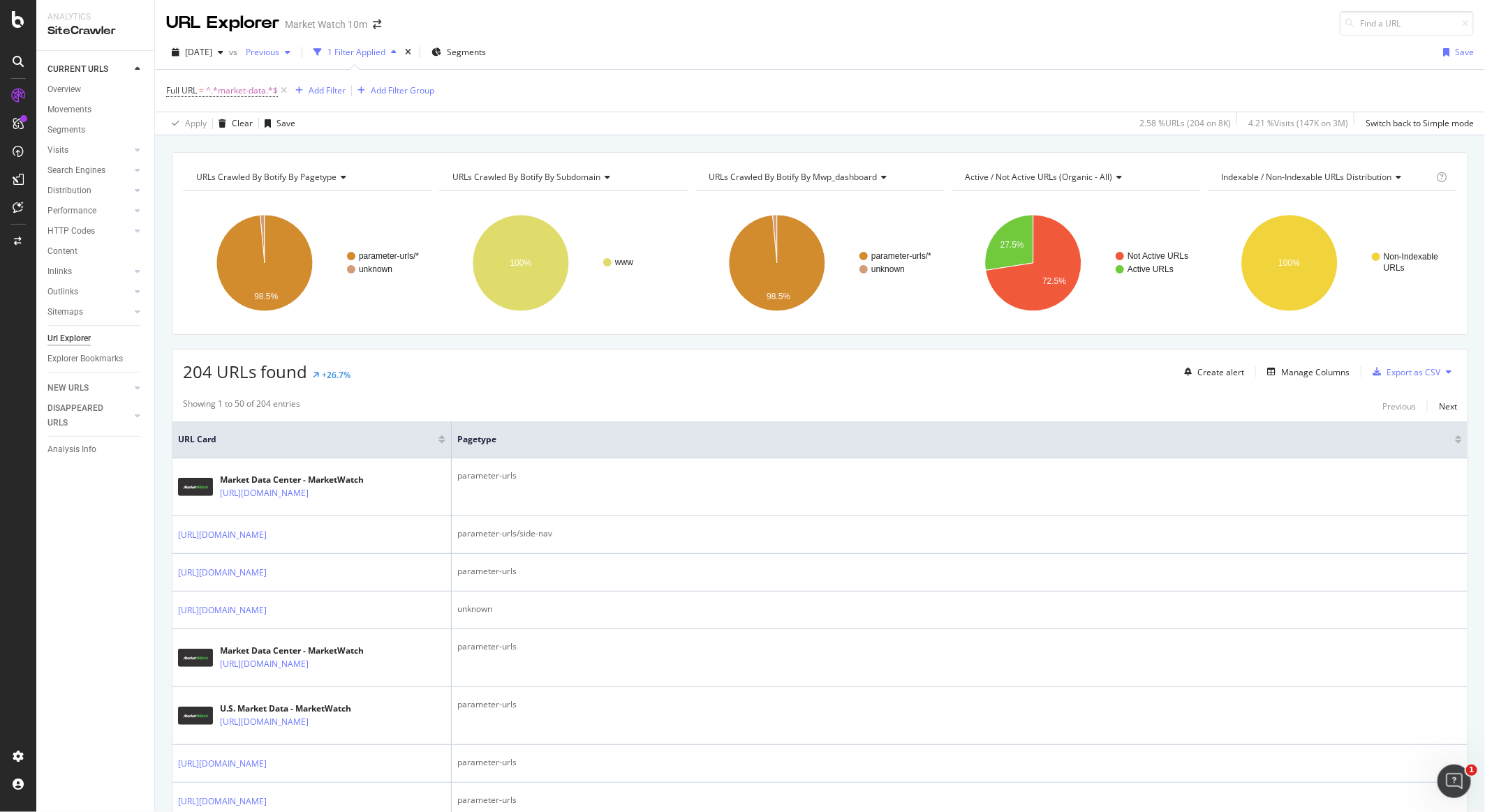
click at [279, 49] on span "Previous" at bounding box center [260, 52] width 39 height 12
click at [307, 146] on div "2025 Mar. 7th" at bounding box center [309, 145] width 70 height 13
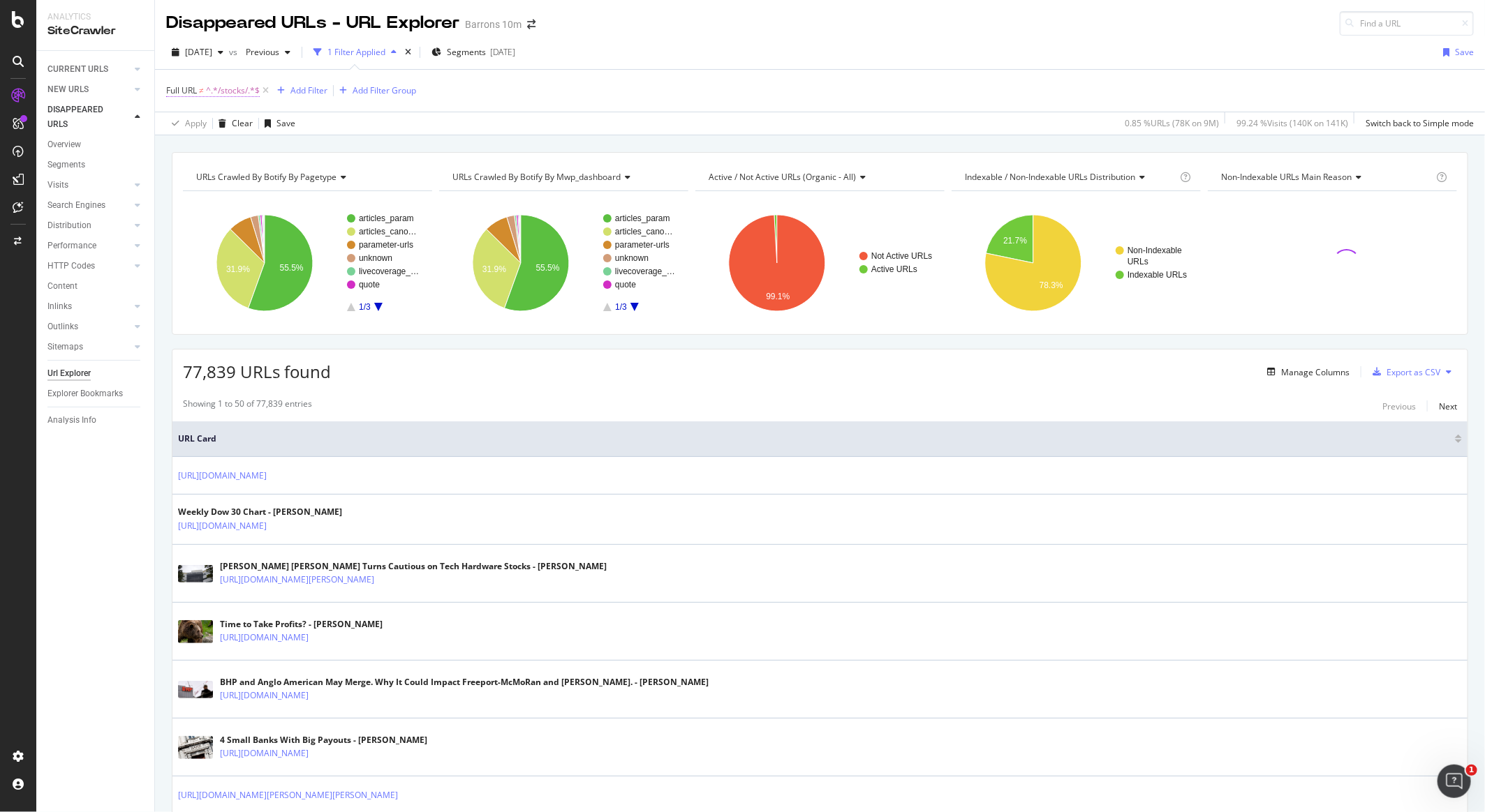
click at [248, 87] on span "^.*/stocks/.*$" at bounding box center [233, 90] width 53 height 20
click at [224, 126] on span "Doesn't contain" at bounding box center [209, 122] width 60 height 12
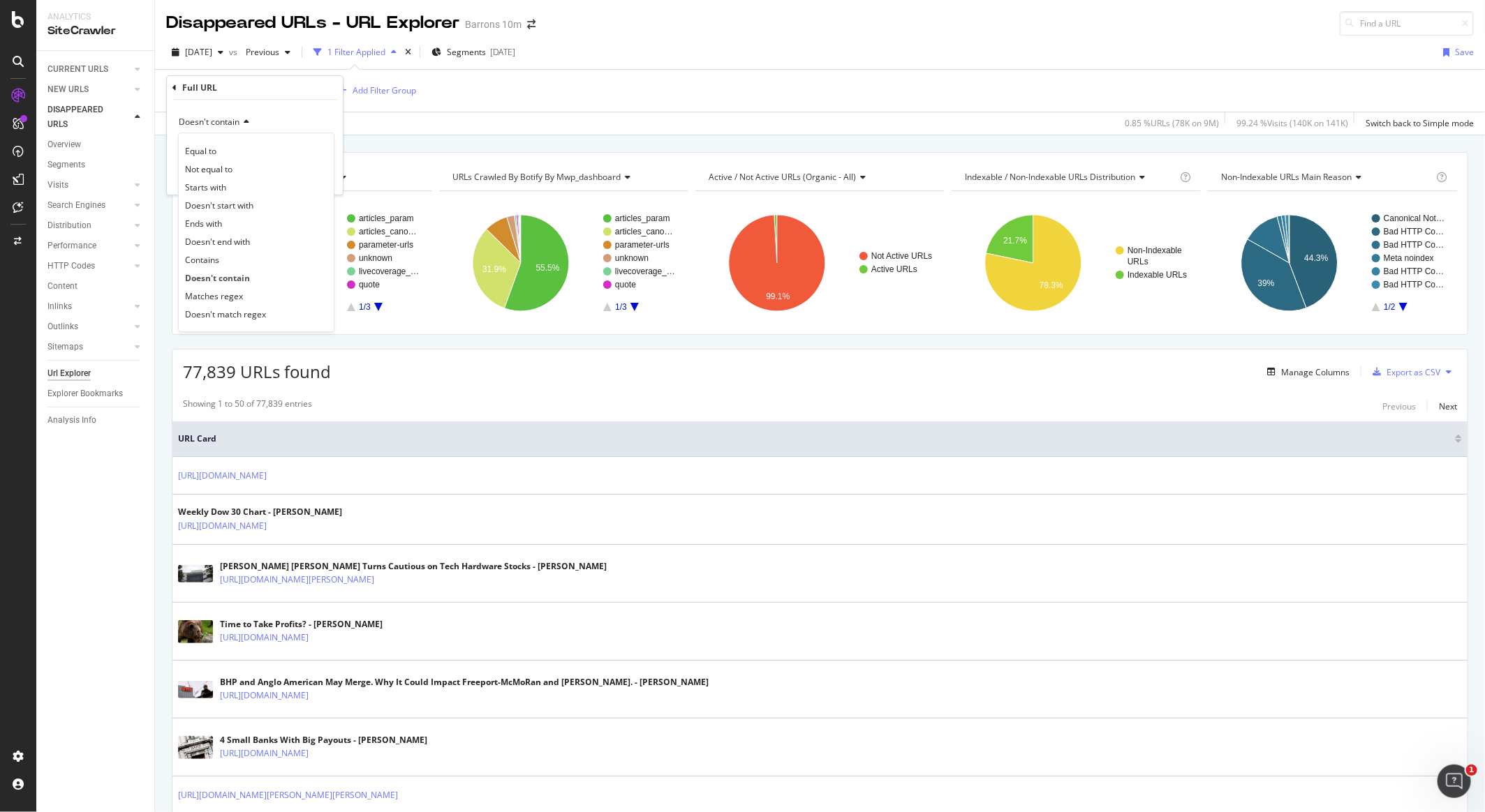
click at [285, 106] on div "Doesn't contain Equal to Not equal to Starts with Doesn't start with Ends with …" at bounding box center [255, 147] width 176 height 95
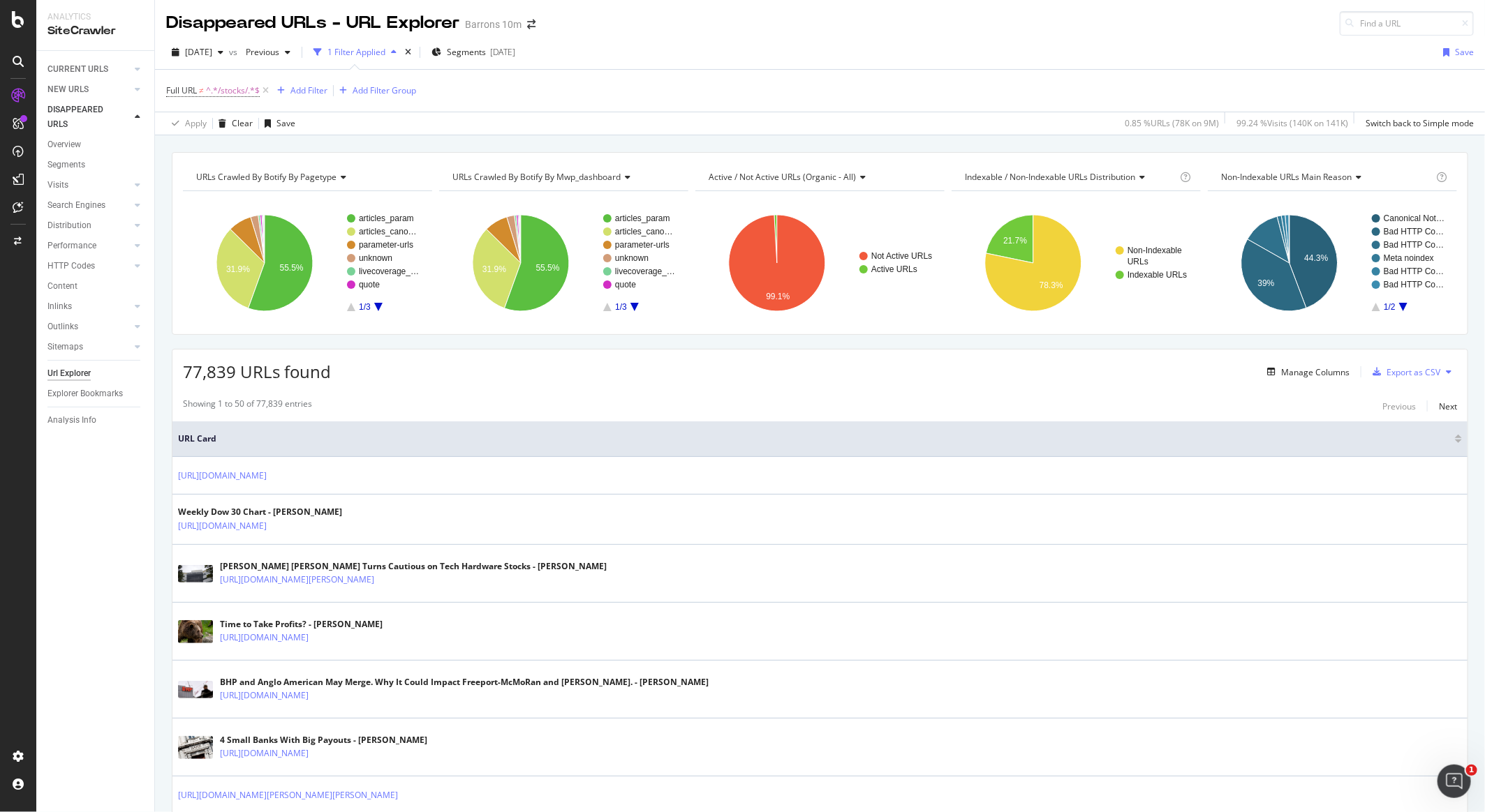
click at [130, 520] on div "CURRENT URLS Overview Movements Segments Visits Analysis Orphan URLs Search Eng…" at bounding box center [95, 432] width 118 height 762
click at [216, 85] on span "^.*/stocks/.*$" at bounding box center [233, 90] width 53 height 20
click at [226, 126] on span "Doesn't contain" at bounding box center [209, 122] width 60 height 12
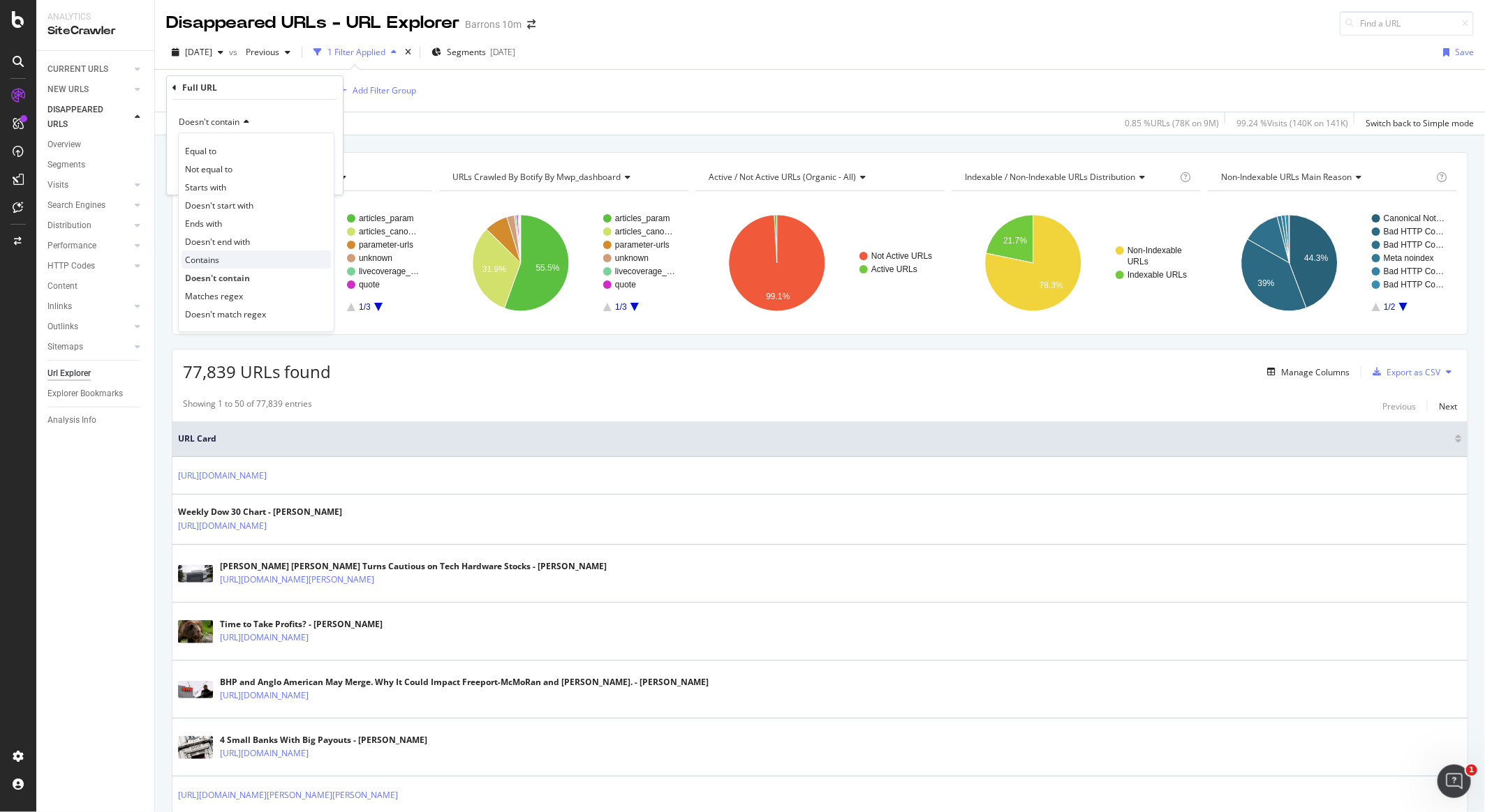
click at [230, 265] on div "Contains" at bounding box center [256, 259] width 149 height 18
click at [200, 154] on input "/stocks/" at bounding box center [245, 147] width 132 height 22
type input "articles"
click at [310, 121] on div "Contains" at bounding box center [255, 122] width 154 height 22
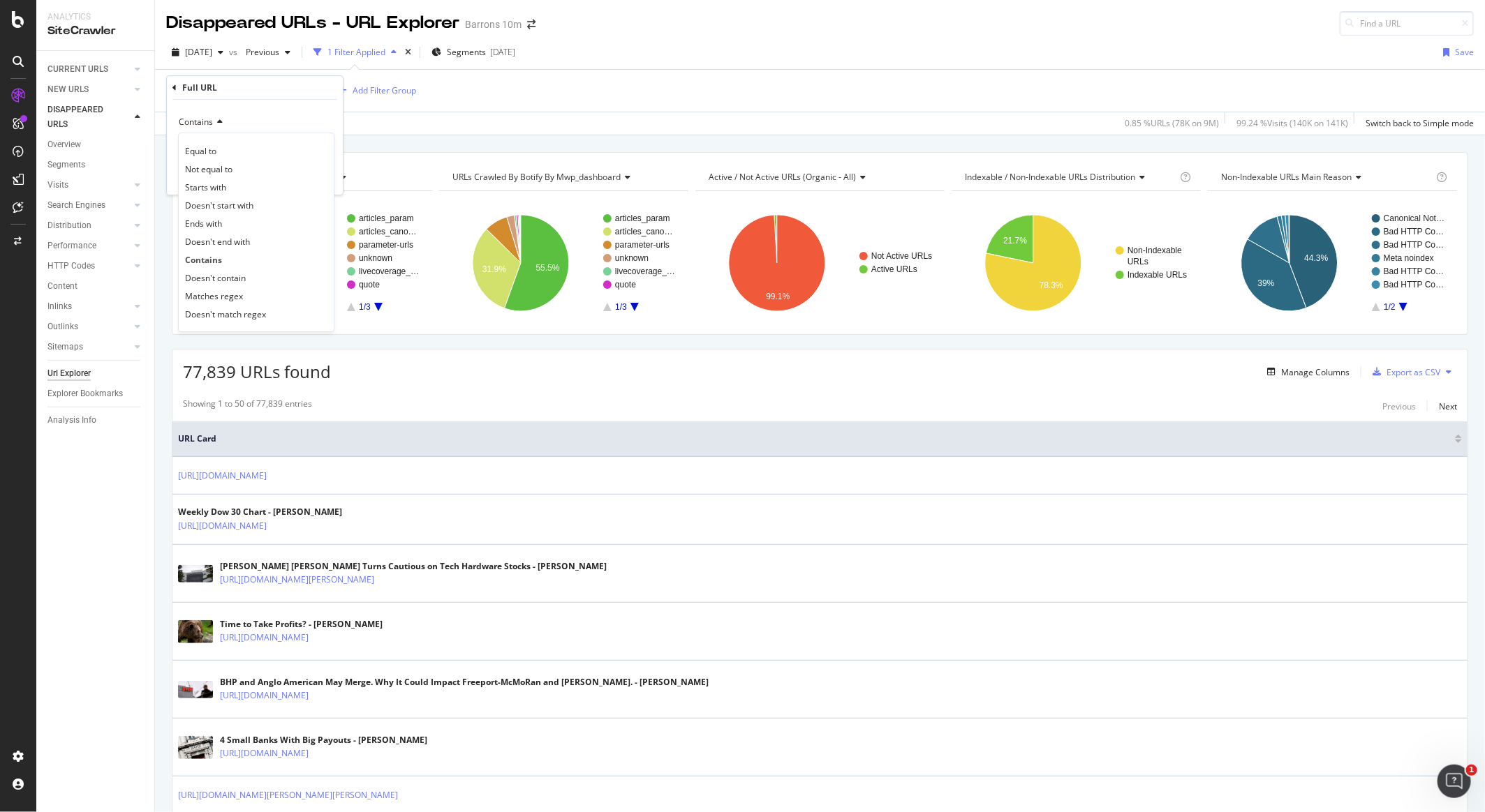
click at [307, 130] on div "Contains" at bounding box center [255, 122] width 154 height 22
click at [314, 171] on div "Apply" at bounding box center [321, 177] width 22 height 12
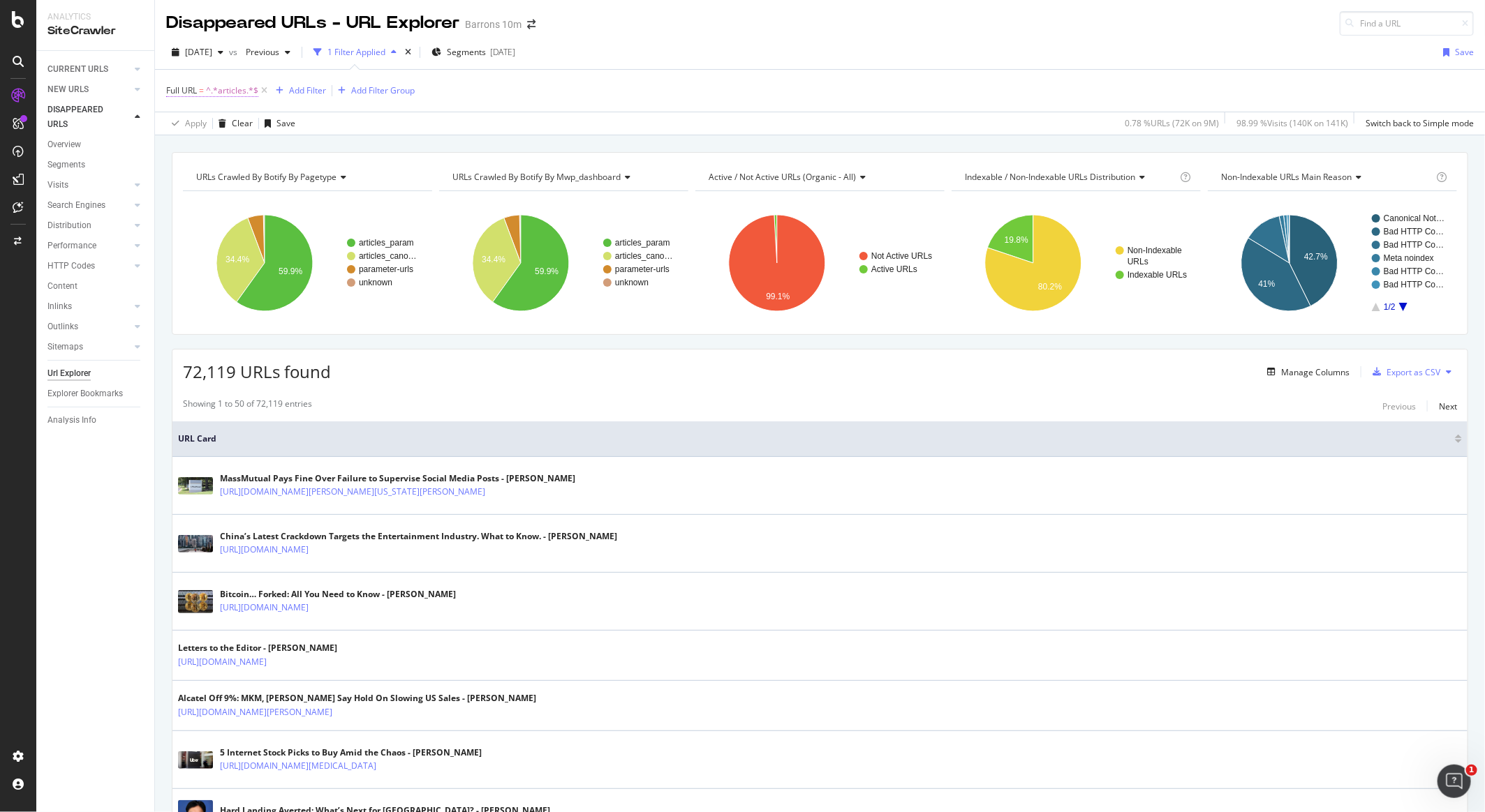
click at [231, 95] on span "^.*articles.*$" at bounding box center [232, 90] width 53 height 20
click at [220, 122] on icon at bounding box center [218, 122] width 9 height 9
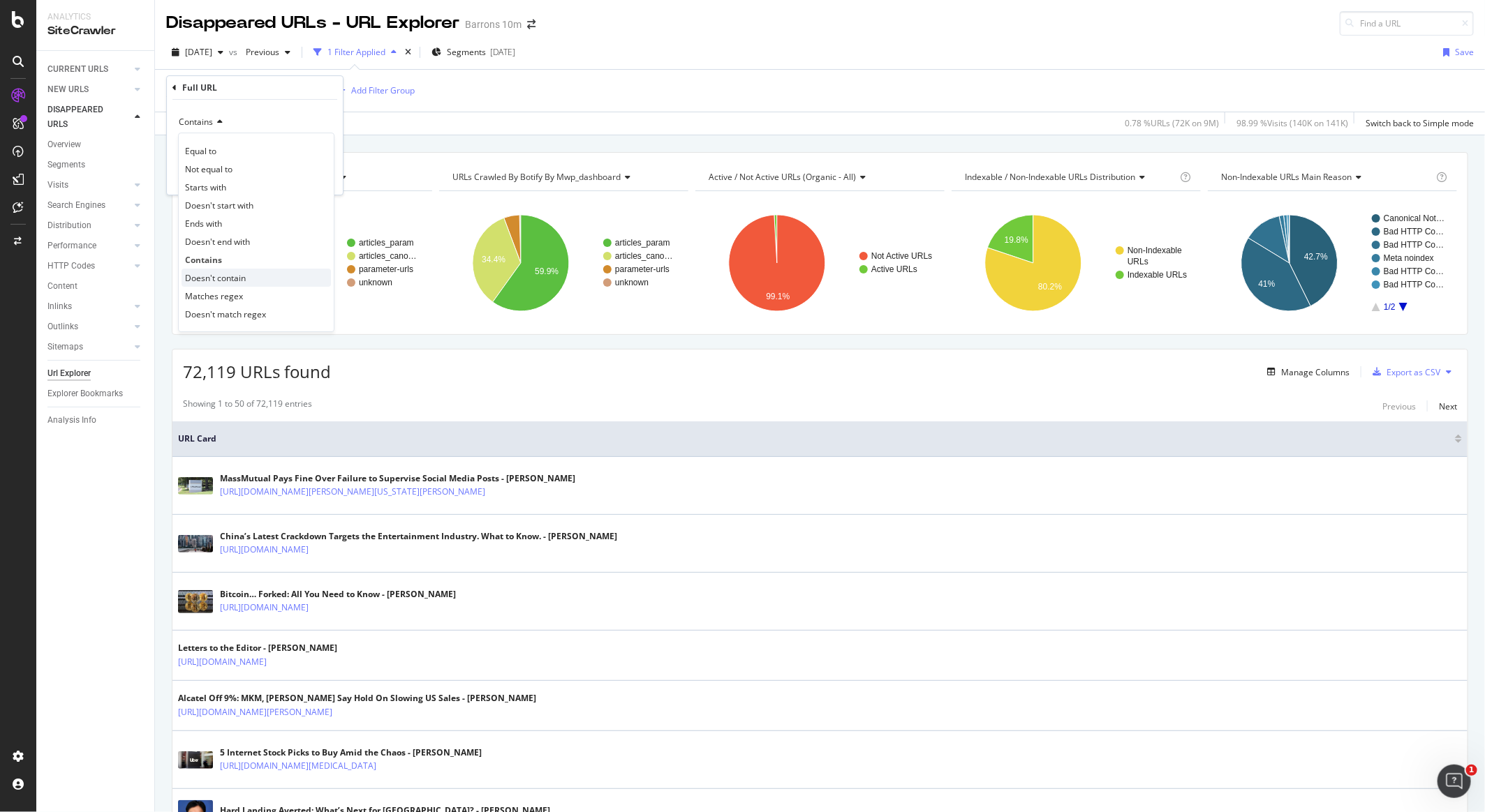
click at [253, 279] on div "Doesn't contain" at bounding box center [256, 277] width 149 height 18
click at [308, 176] on div "button" at bounding box center [301, 177] width 19 height 9
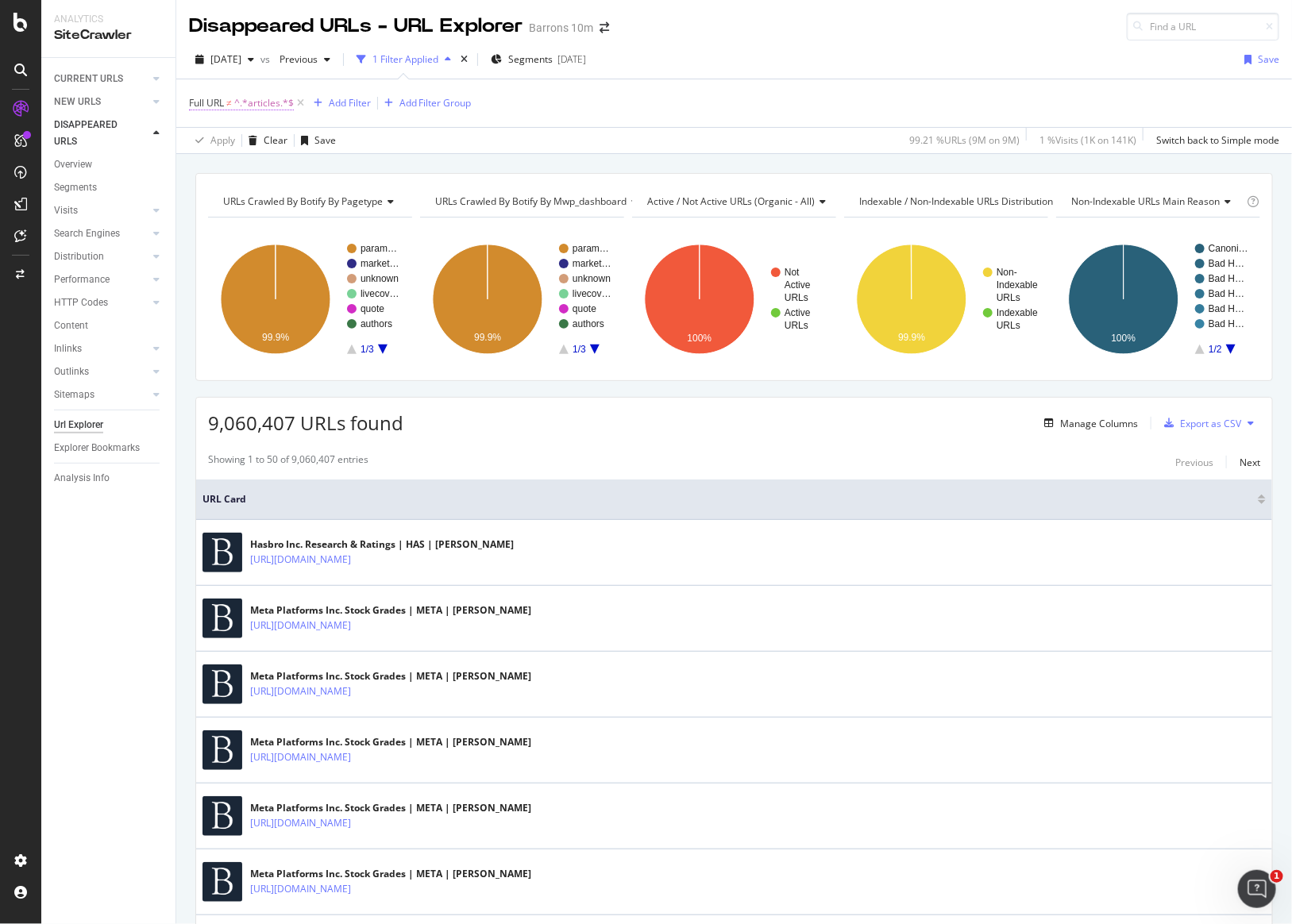
click at [247, 101] on span "^.*articles.*$" at bounding box center [264, 103] width 60 height 22
click at [247, 142] on span "Doesn't contain" at bounding box center [238, 139] width 69 height 13
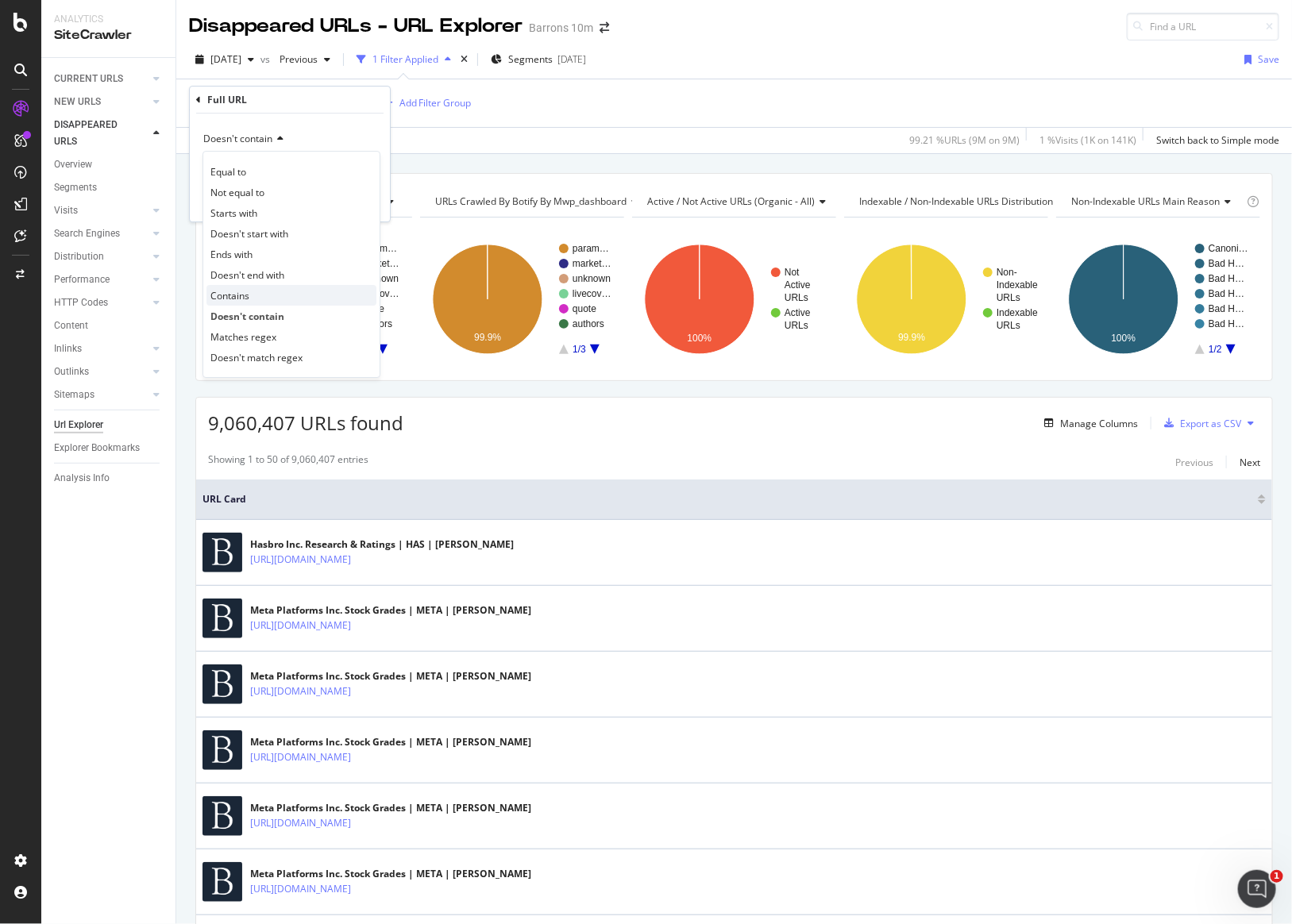
click at [247, 291] on span "Contains" at bounding box center [231, 295] width 39 height 13
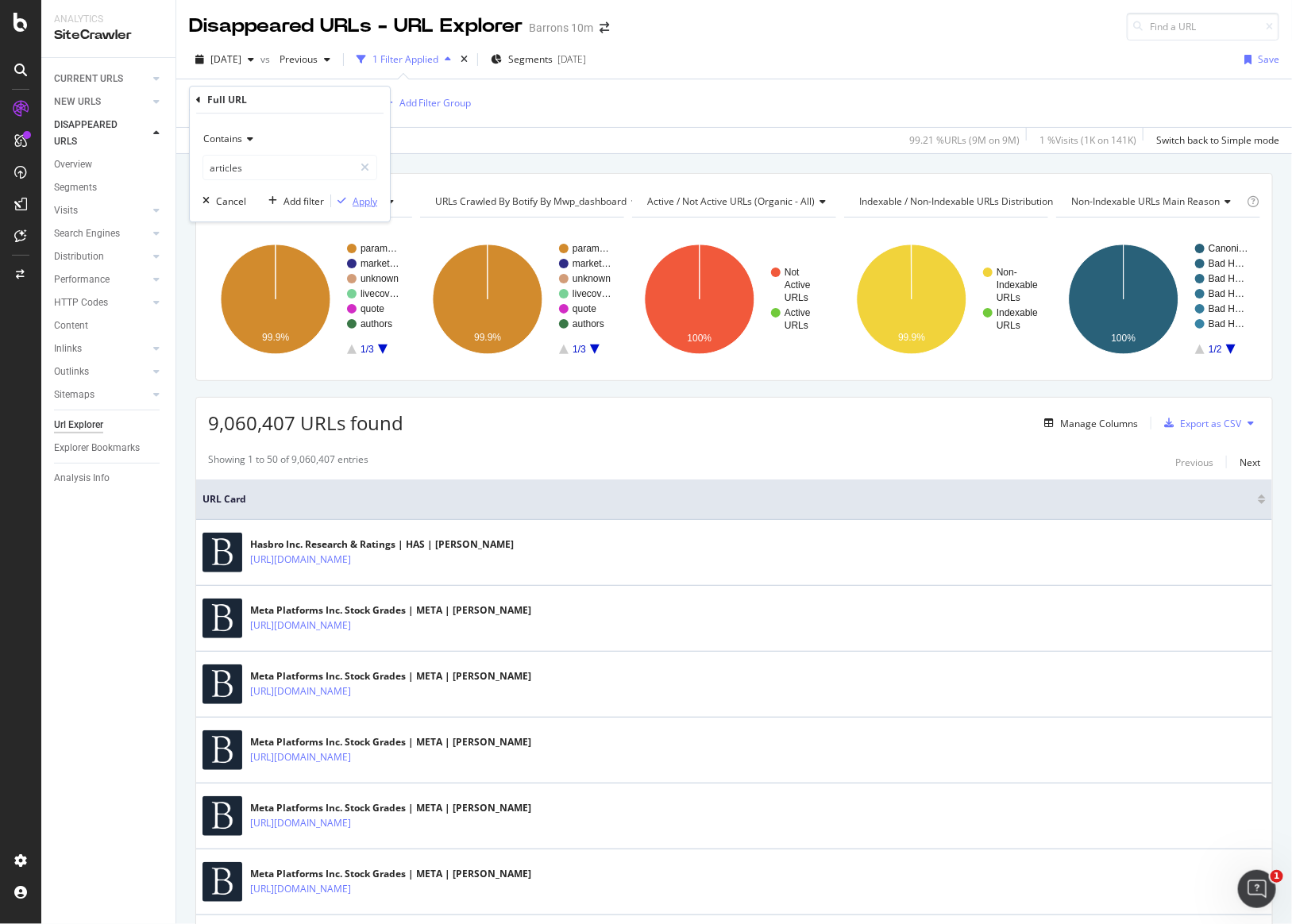
click at [364, 195] on div "Apply" at bounding box center [365, 201] width 25 height 13
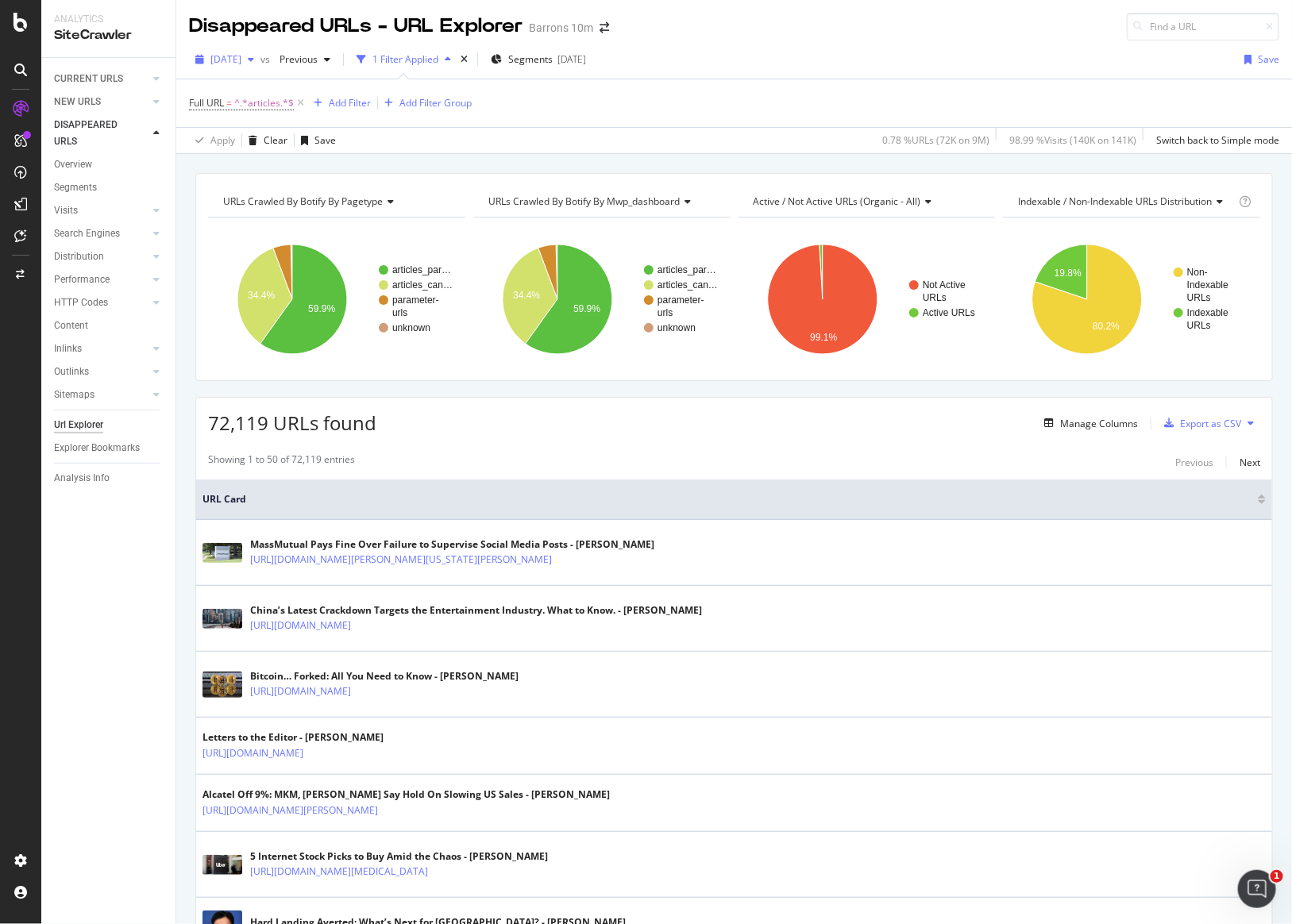
click at [241, 53] on span "2025 Jul. 25th" at bounding box center [226, 59] width 31 height 13
click at [287, 124] on div "2025 Aug. 22nd 1.8M URLs" at bounding box center [294, 115] width 189 height 23
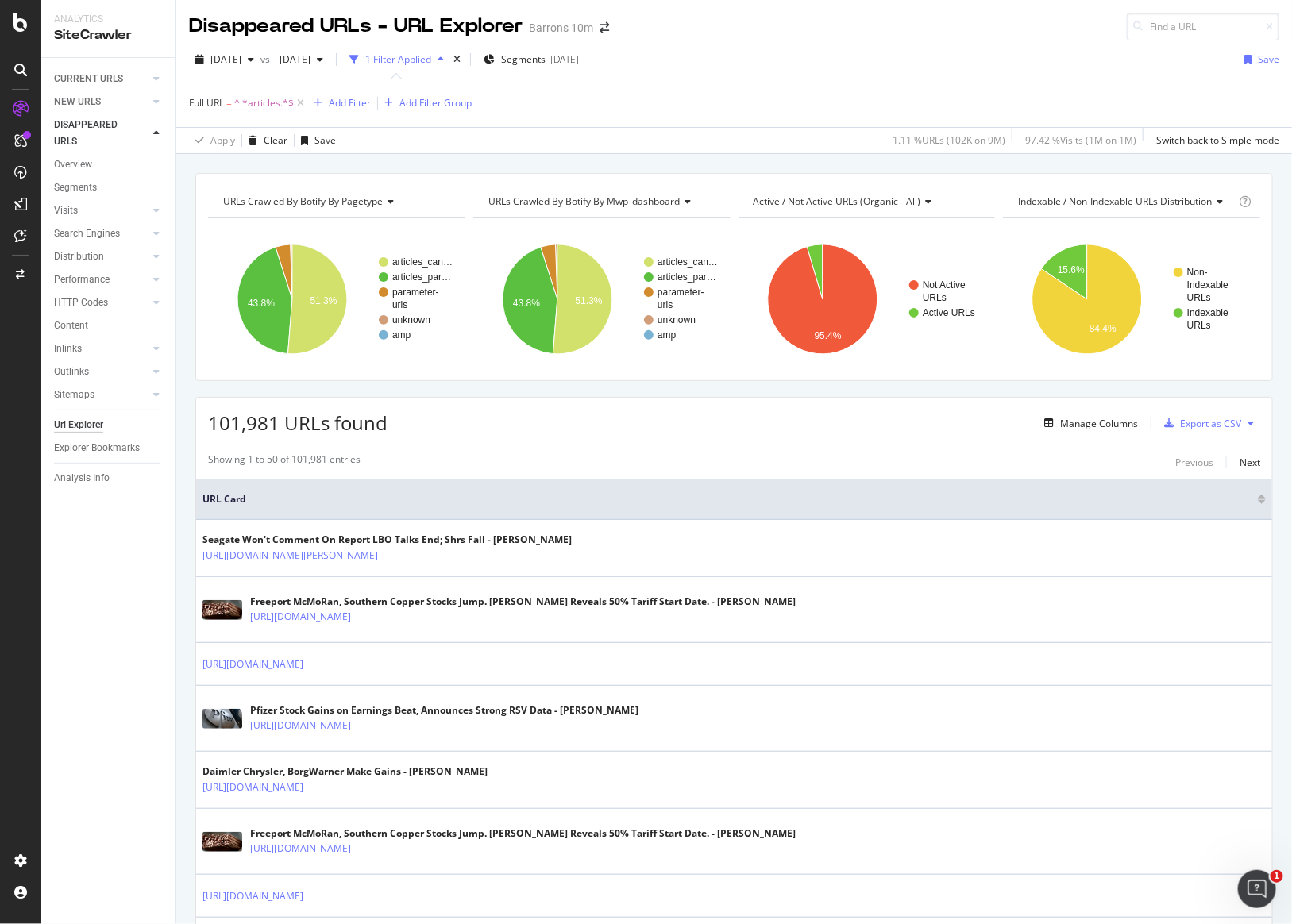
click at [232, 97] on span "Full URL = ^.*articles.*$" at bounding box center [241, 104] width 105 height 14
click at [535, 154] on div "URLs Crawled By Botify By pagetype Chart (by Value) Table Expand Export as CSV …" at bounding box center [734, 172] width 1116 height 38
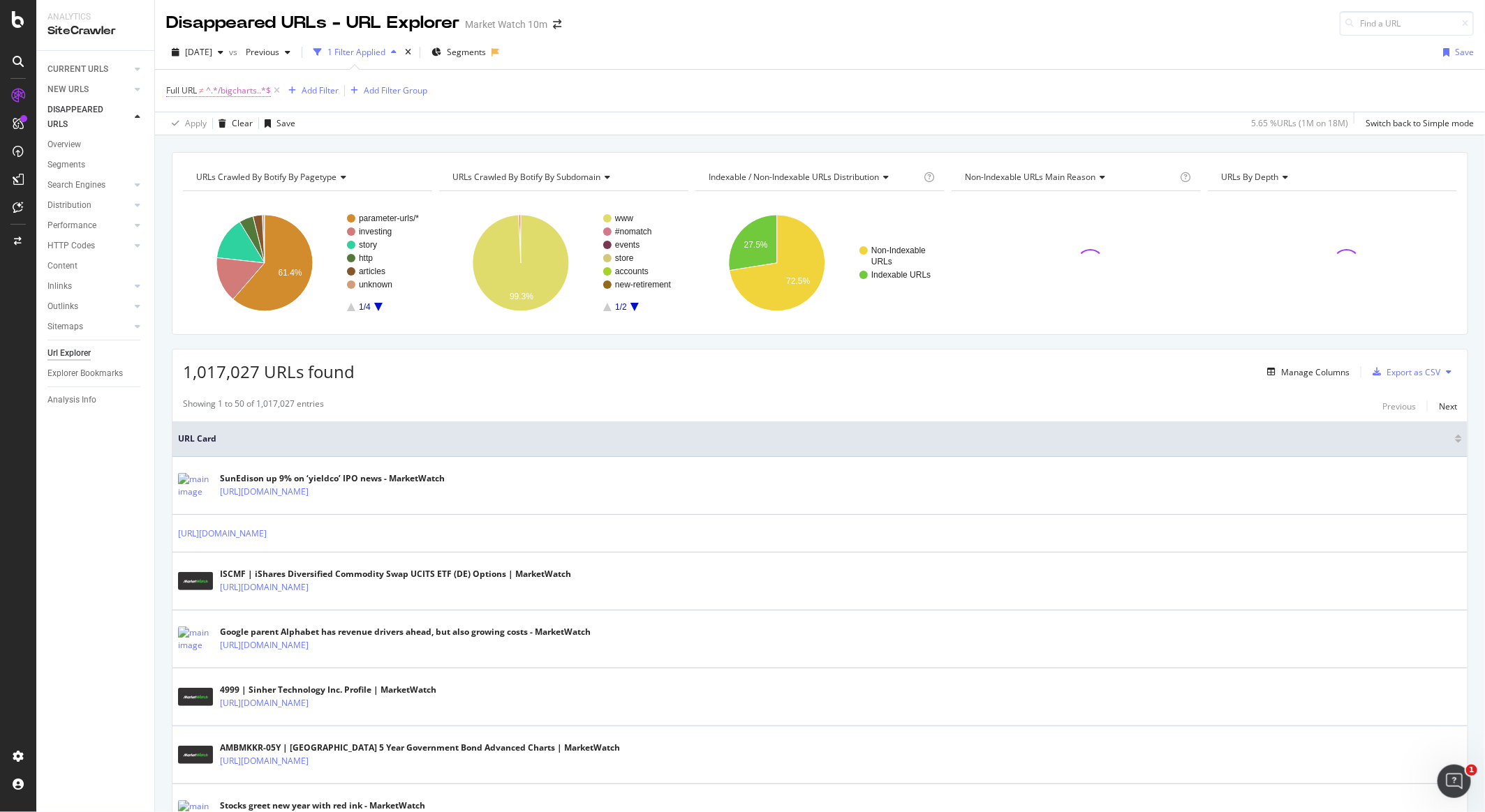
click at [229, 85] on span "^.*/bigcharts..*$" at bounding box center [238, 90] width 65 height 20
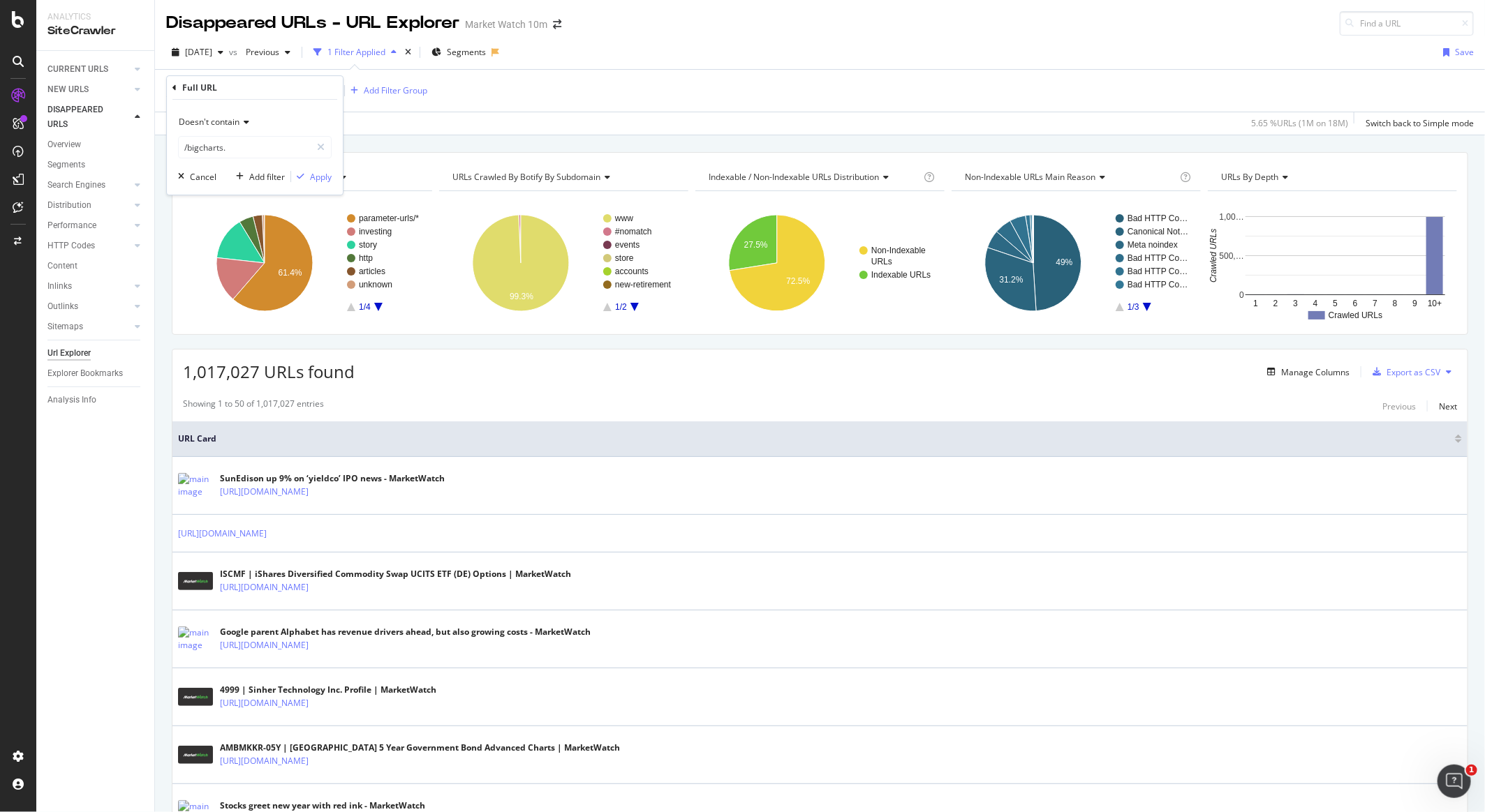
click at [219, 123] on span "Doesn't contain" at bounding box center [209, 122] width 60 height 12
click at [215, 258] on span "Contains" at bounding box center [203, 259] width 35 height 12
click at [249, 145] on input "/bigcharts." at bounding box center [245, 147] width 132 height 22
type input "/story/"
click at [329, 178] on div "Apply" at bounding box center [321, 177] width 22 height 12
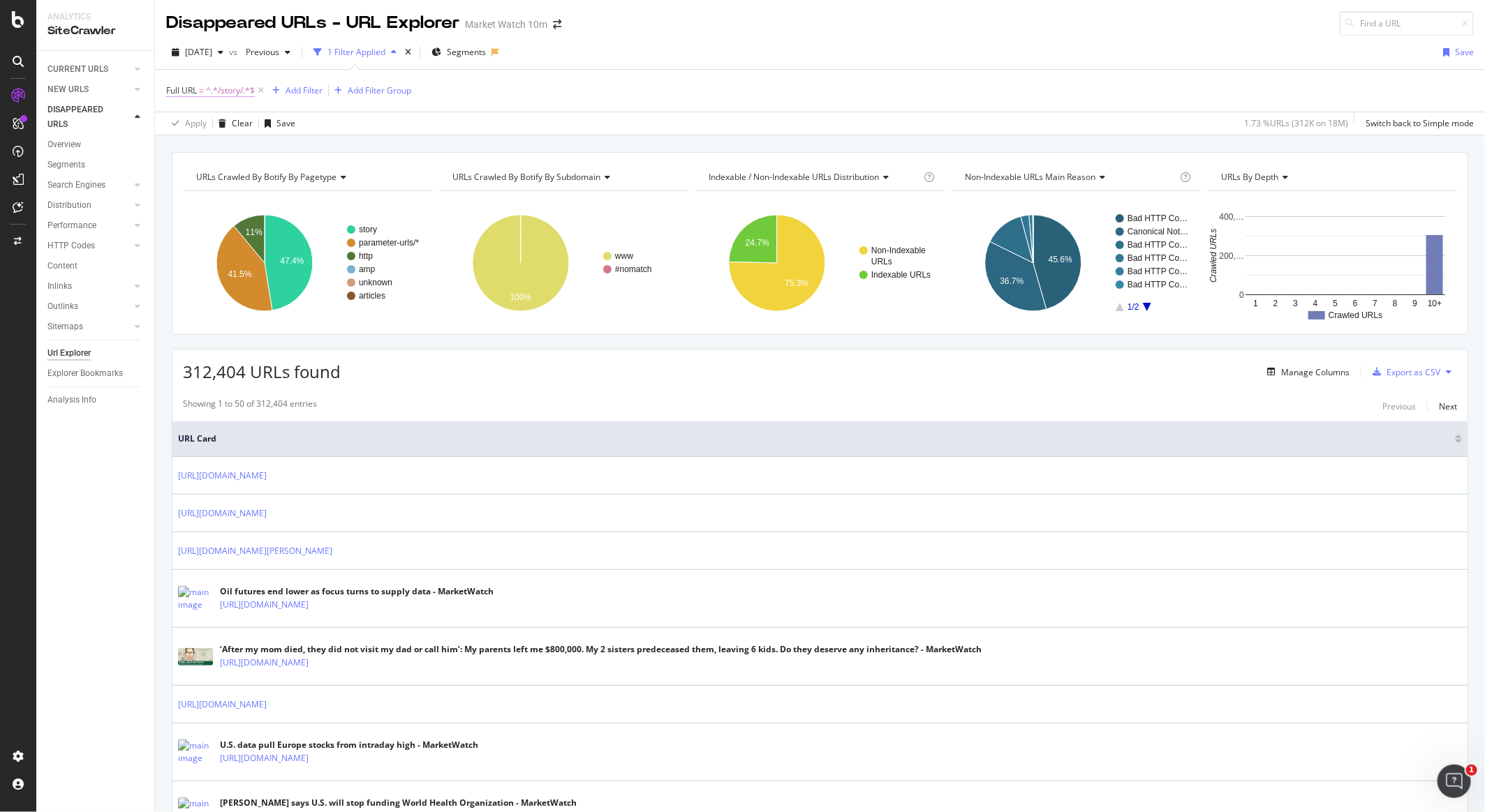
click at [214, 85] on span "^.*/story/.*$" at bounding box center [230, 90] width 49 height 20
click at [198, 137] on input "/story/" at bounding box center [245, 147] width 132 height 22
type input "/invest"
click at [313, 181] on div "Apply" at bounding box center [321, 177] width 22 height 12
